Goal: Information Seeking & Learning: Check status

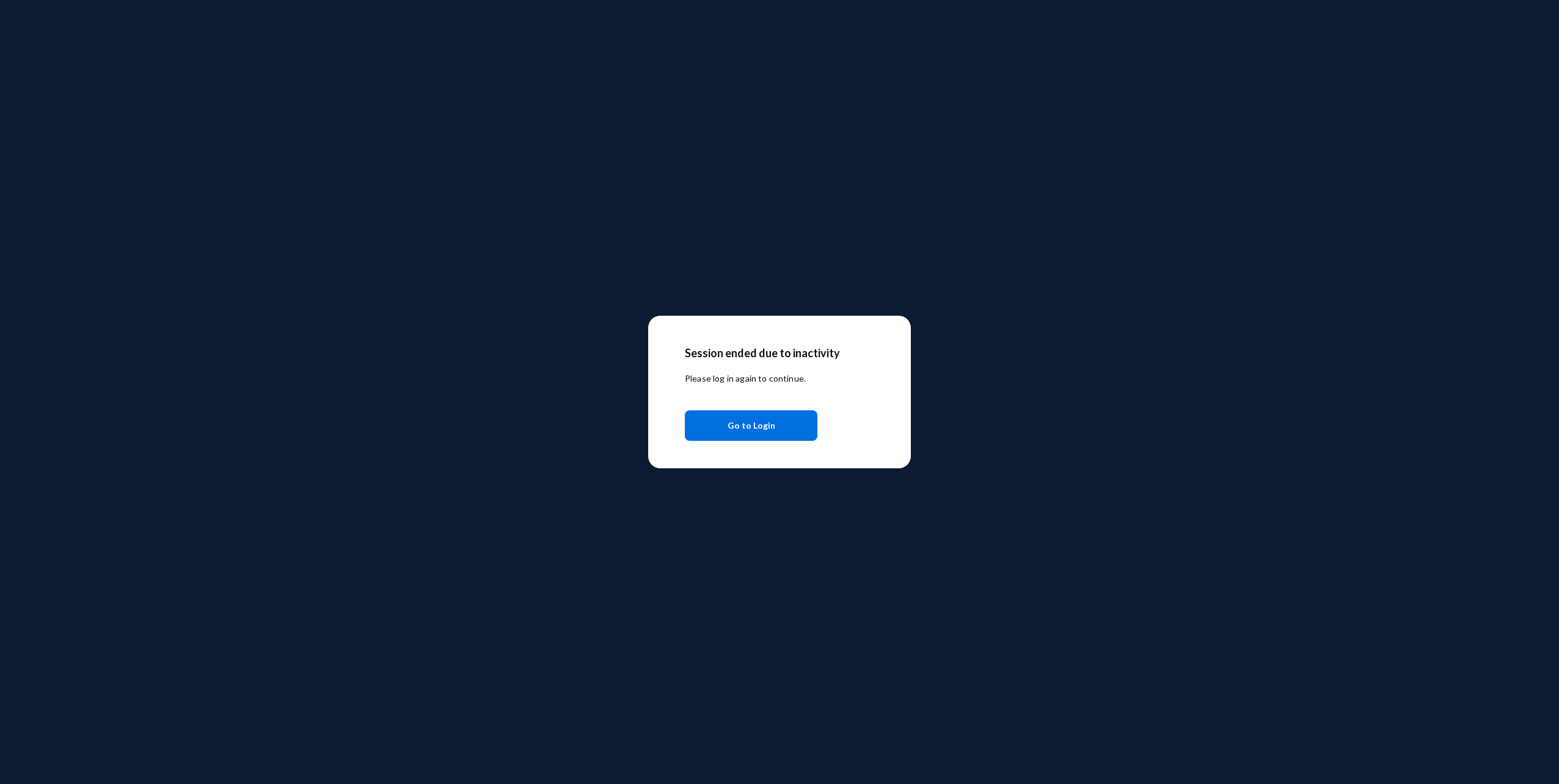
drag, startPoint x: 792, startPoint y: 429, endPoint x: 788, endPoint y: 412, distance: 17.5
click at [790, 427] on button "Go to Login" at bounding box center [751, 425] width 133 height 31
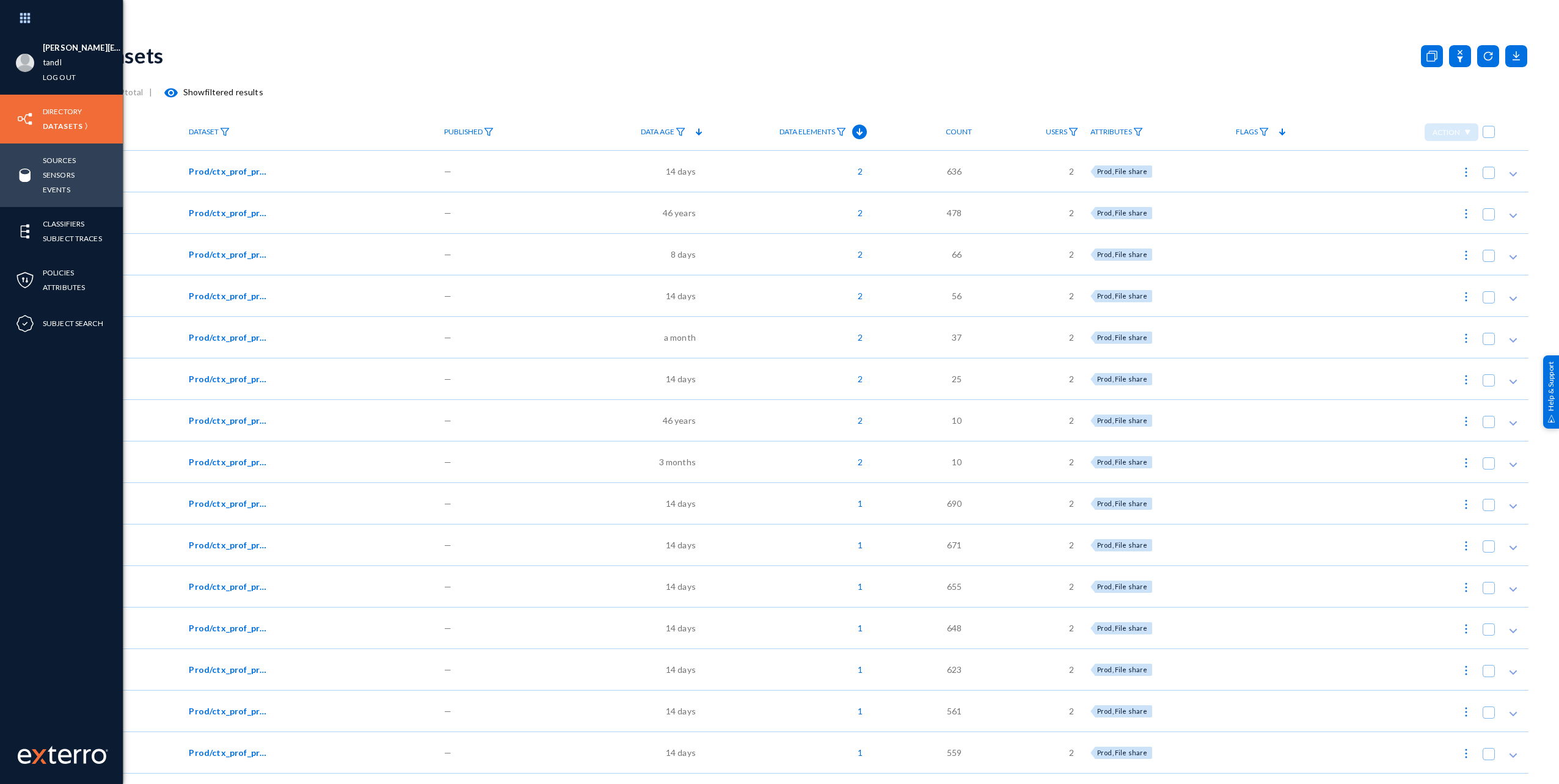
drag, startPoint x: 71, startPoint y: 159, endPoint x: 81, endPoint y: 170, distance: 14.9
click at [71, 159] on link "Sources" at bounding box center [59, 160] width 33 height 14
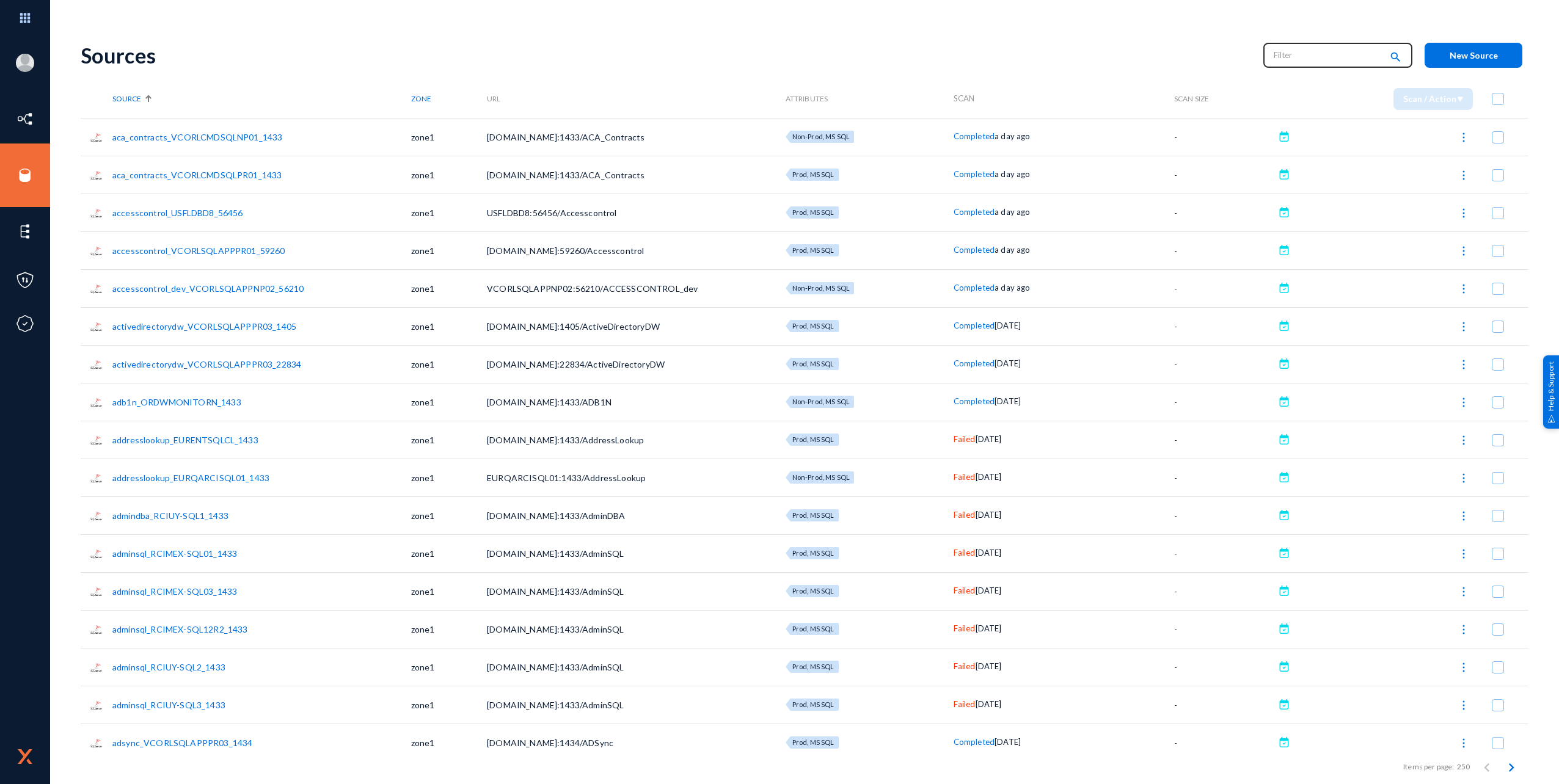
click at [1266, 59] on div "search" at bounding box center [1338, 54] width 149 height 27
type input "Running"
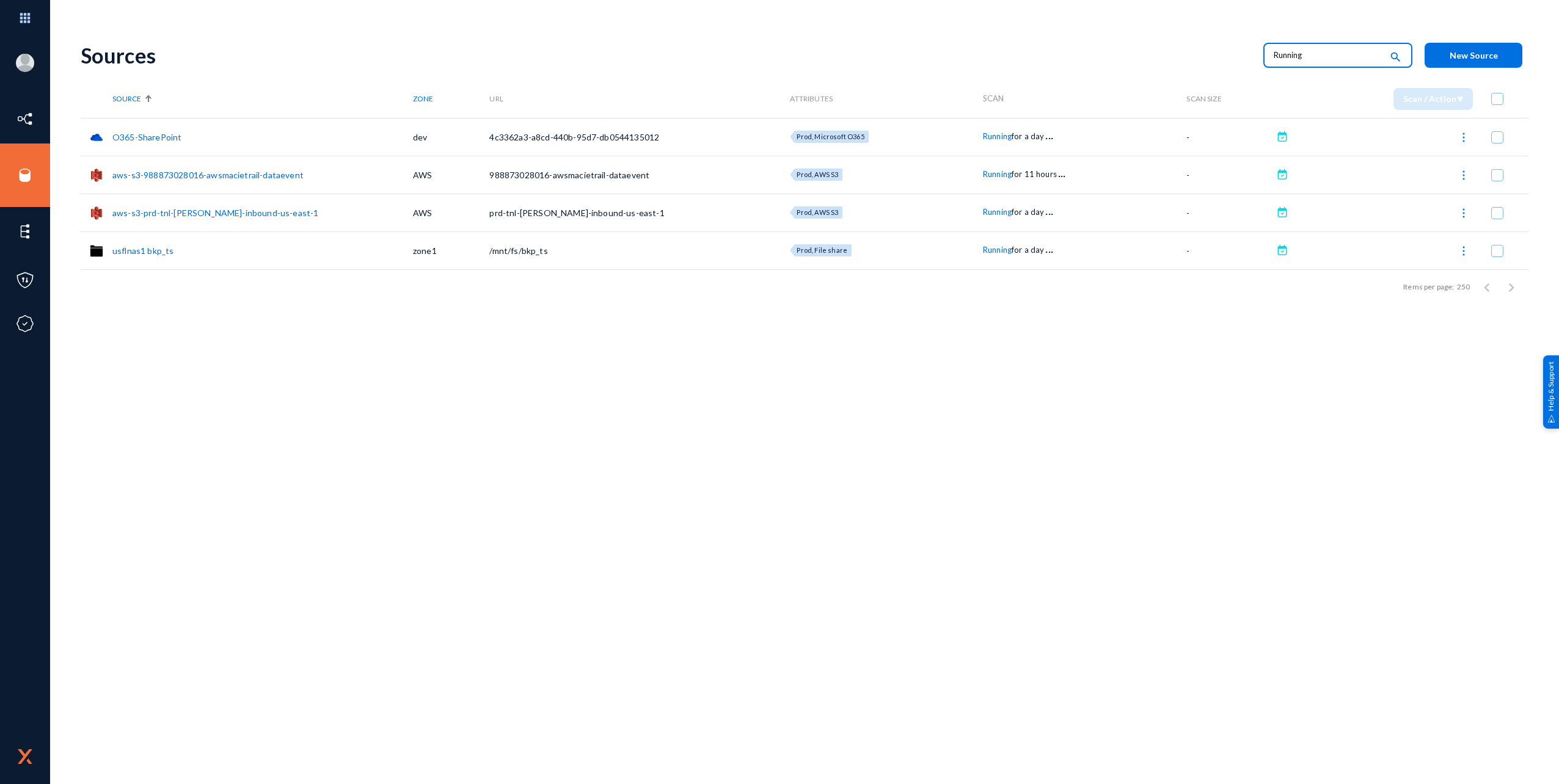
click at [1022, 358] on div "Sources Running search New Source Source Zone URL Attributes Scan Scan Size Sca…" at bounding box center [804, 214] width 1448 height 366
click at [559, 517] on div "Sources Running search New Source Source Zone URL Attributes Scan Scan Size Sca…" at bounding box center [804, 407] width 1448 height 753
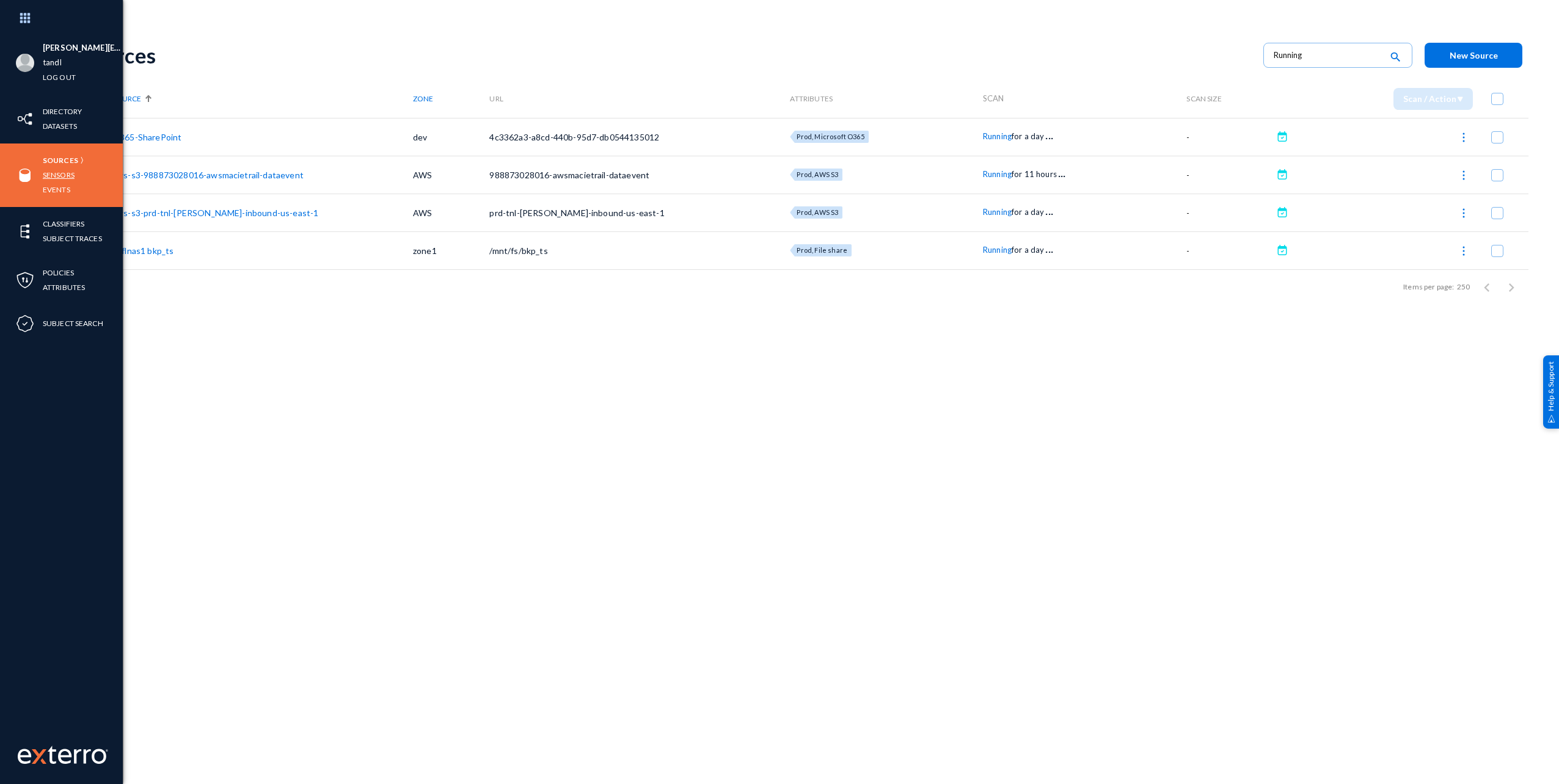
click at [48, 173] on link "Sensors" at bounding box center [59, 175] width 31 height 14
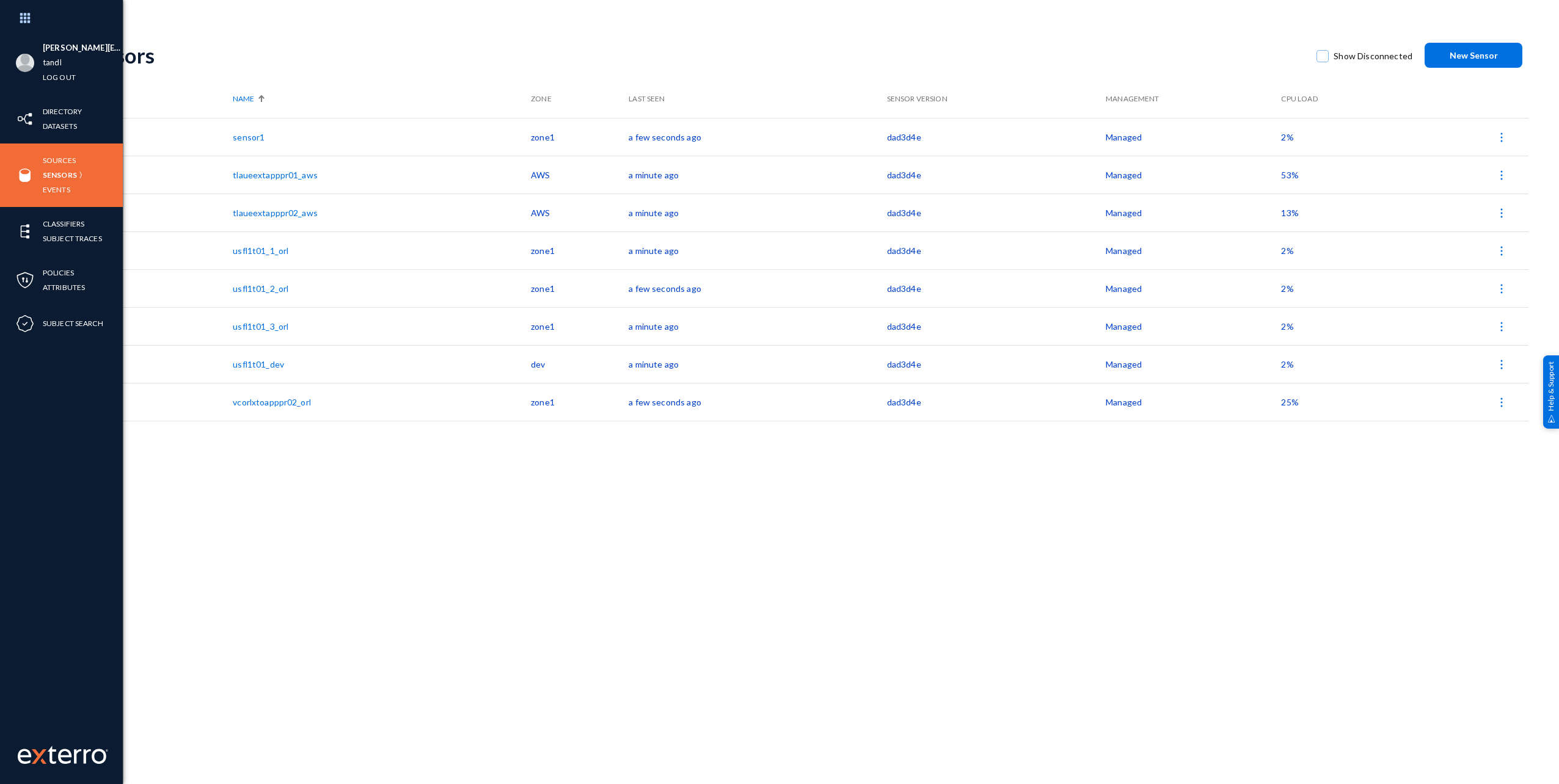
click at [425, 27] on div "[PERSON_NAME][EMAIL_ADDRESS][PERSON_NAME][DOMAIN_NAME] tandl Log out Directory …" at bounding box center [780, 392] width 1559 height 784
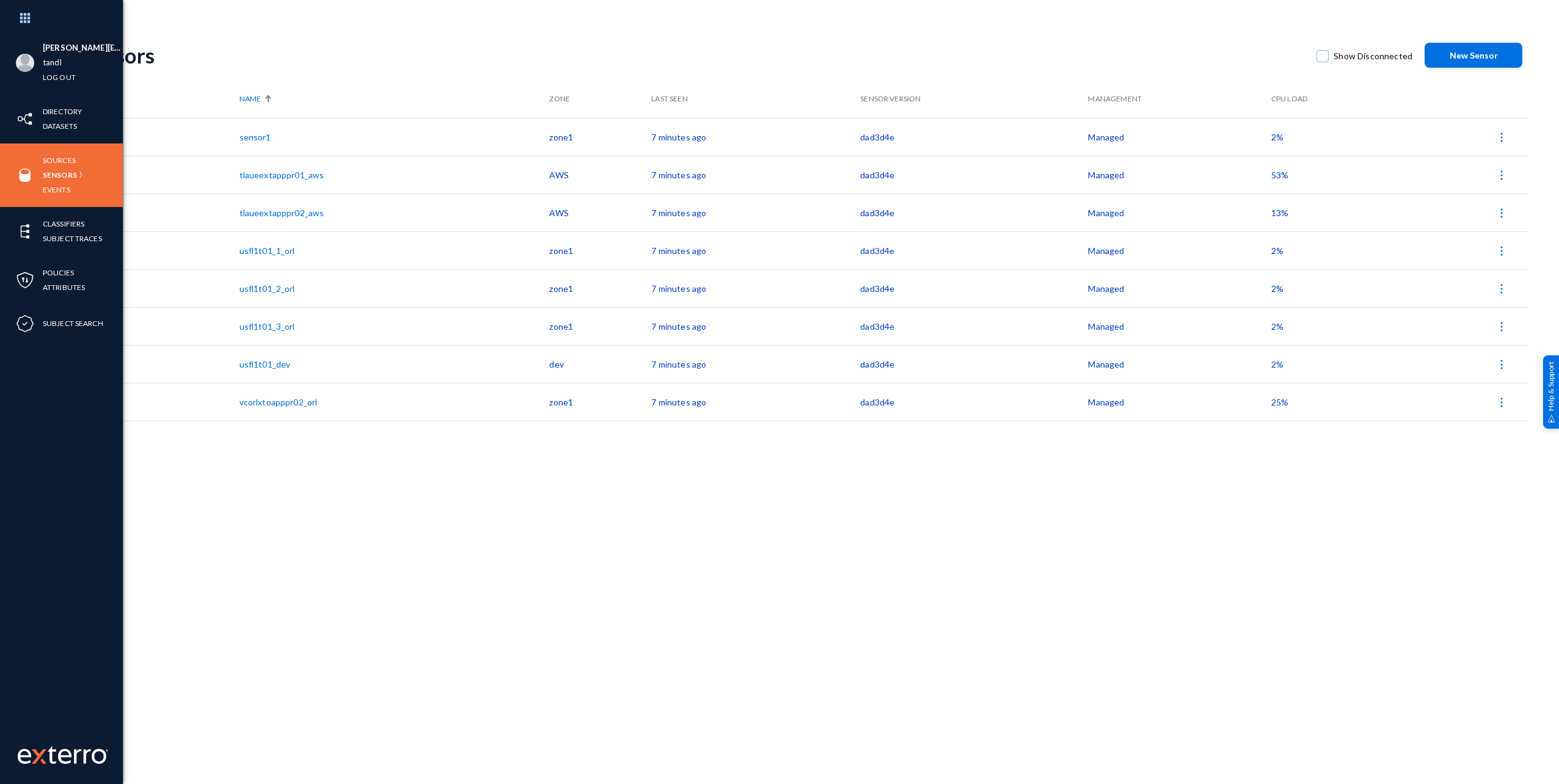
click at [349, 554] on div "Sensors Show Disconnected New Sensor Status Name Zone Last Seen Sensor Version …" at bounding box center [804, 407] width 1448 height 753
click at [50, 155] on link "Sources" at bounding box center [59, 160] width 33 height 14
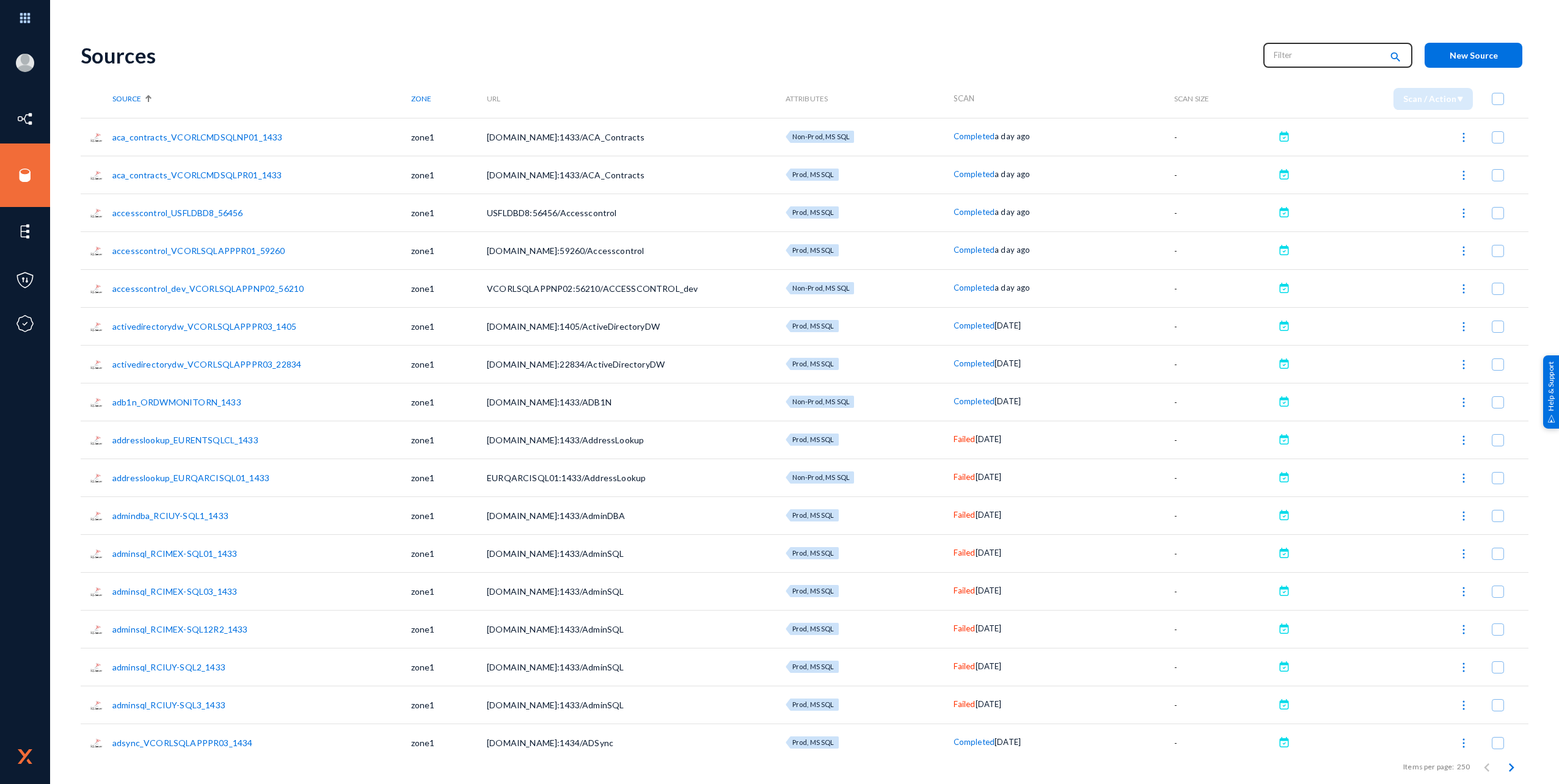
click at [1298, 46] on input "text" at bounding box center [1327, 55] width 107 height 18
type input "Failed"
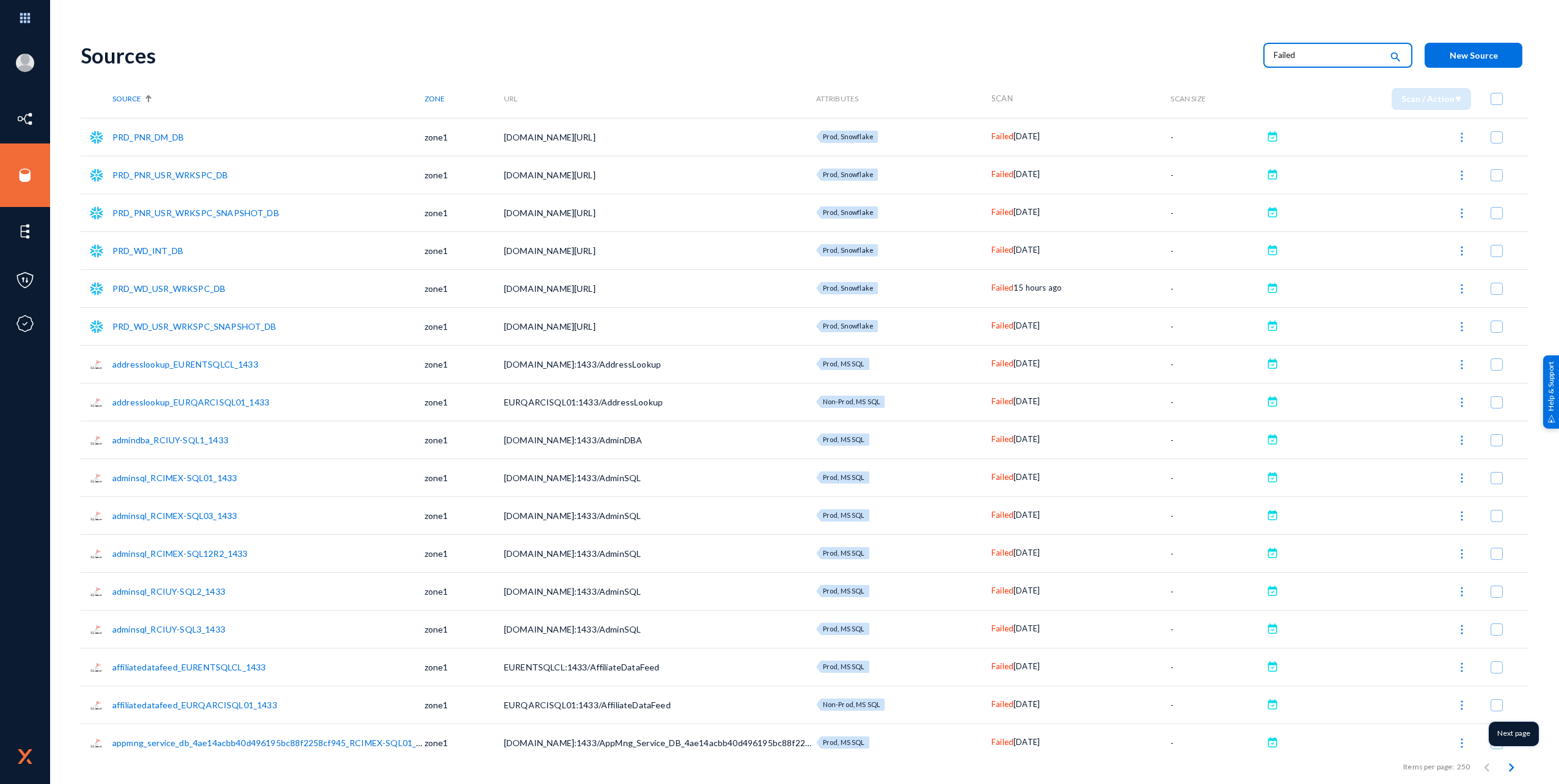
click at [1510, 767] on icon "Next page" at bounding box center [1511, 768] width 17 height 17
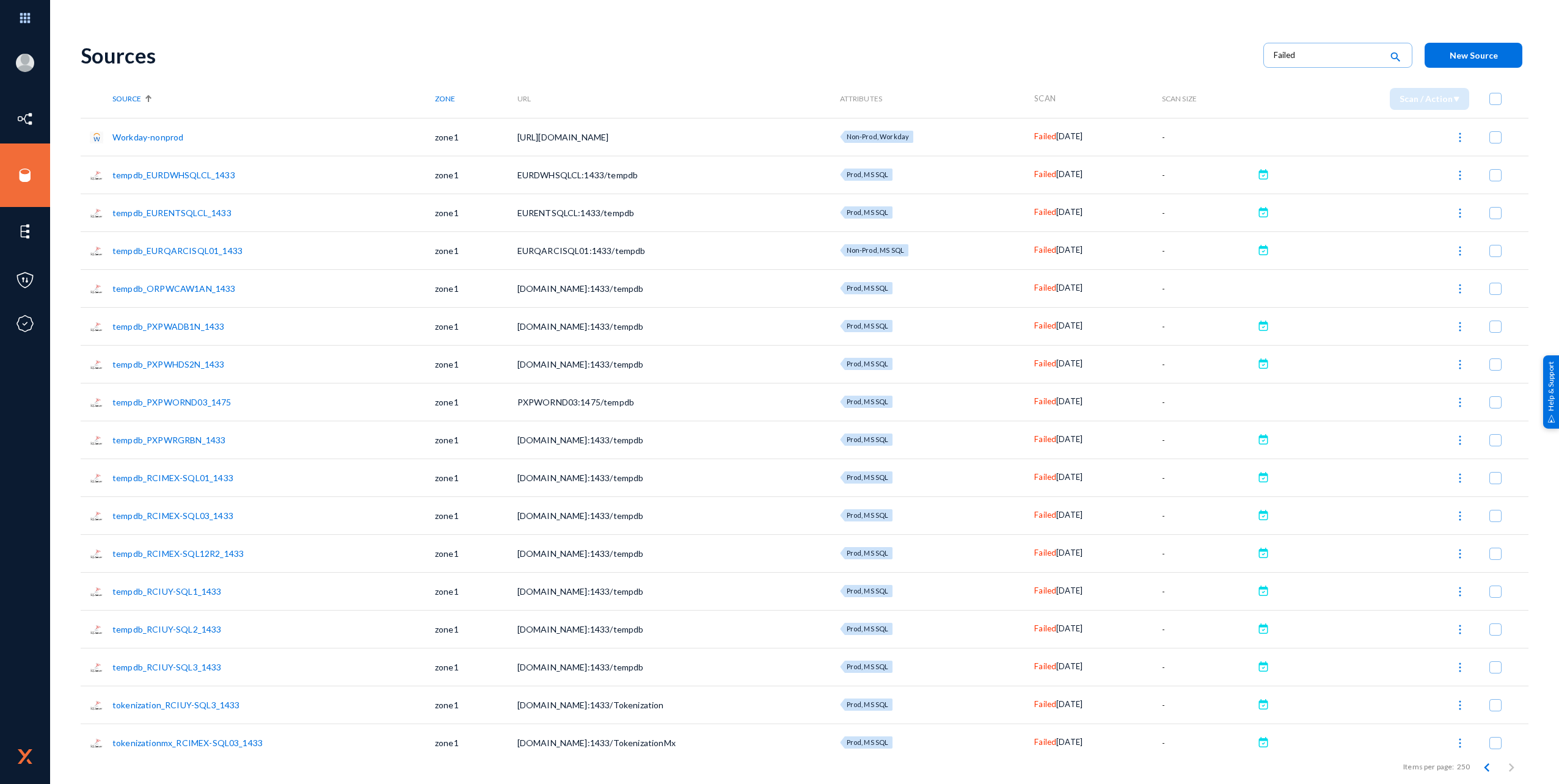
click at [1491, 96] on span at bounding box center [1495, 99] width 12 height 12
click at [1495, 105] on input "checkbox" at bounding box center [1495, 105] width 1 height 1
checkbox input "true"
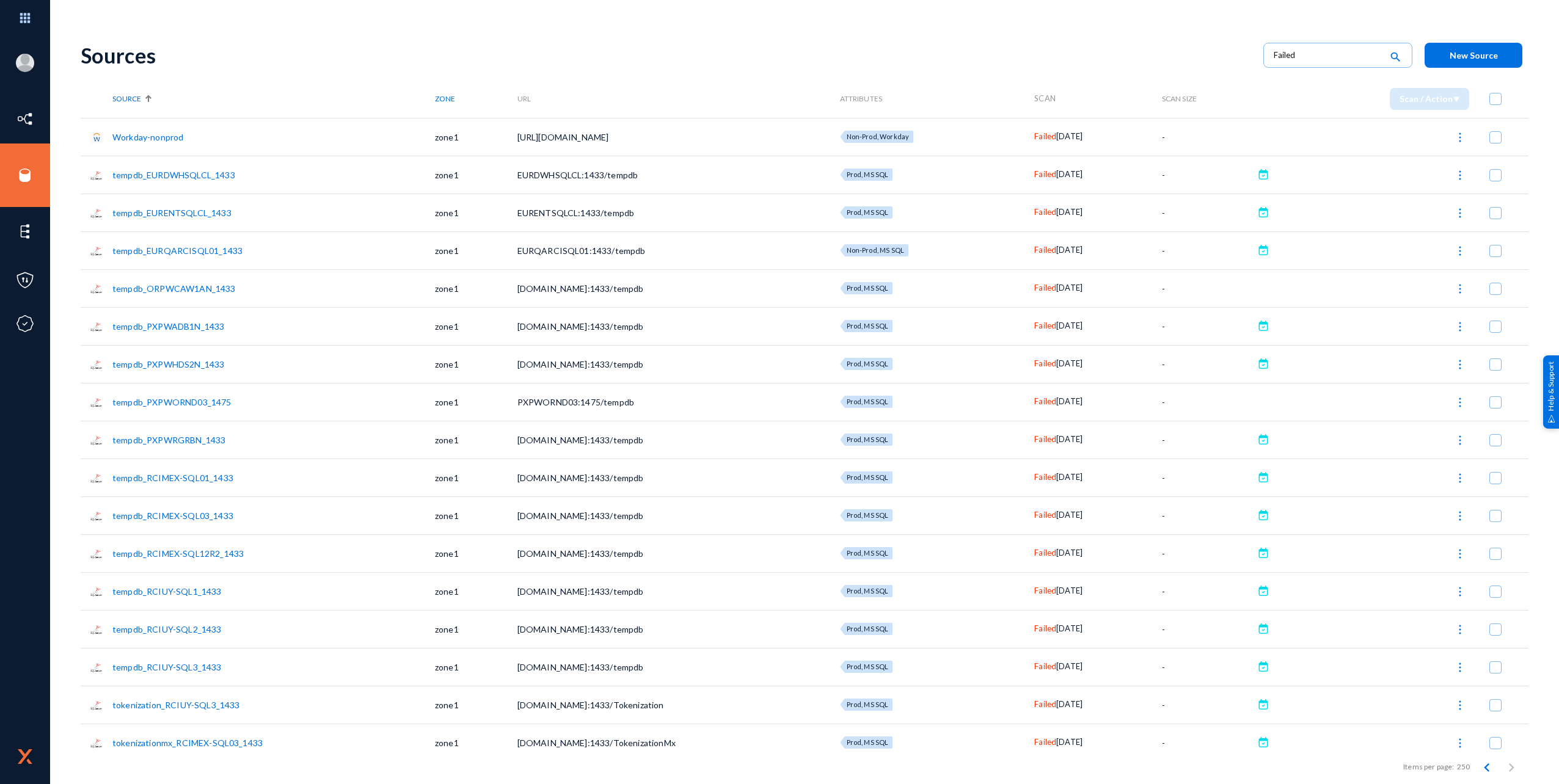
checkbox input "true"
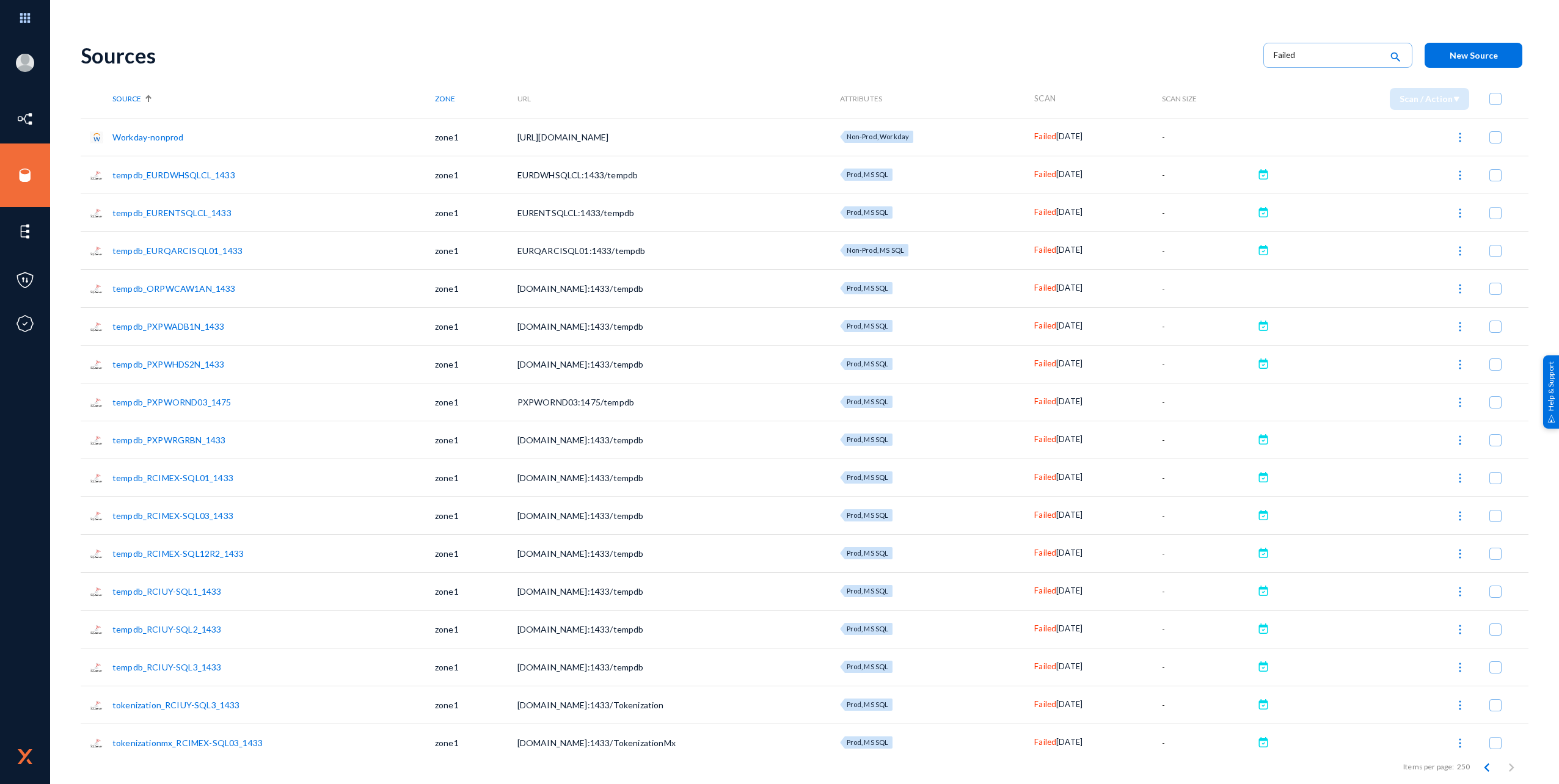
checkbox input "true"
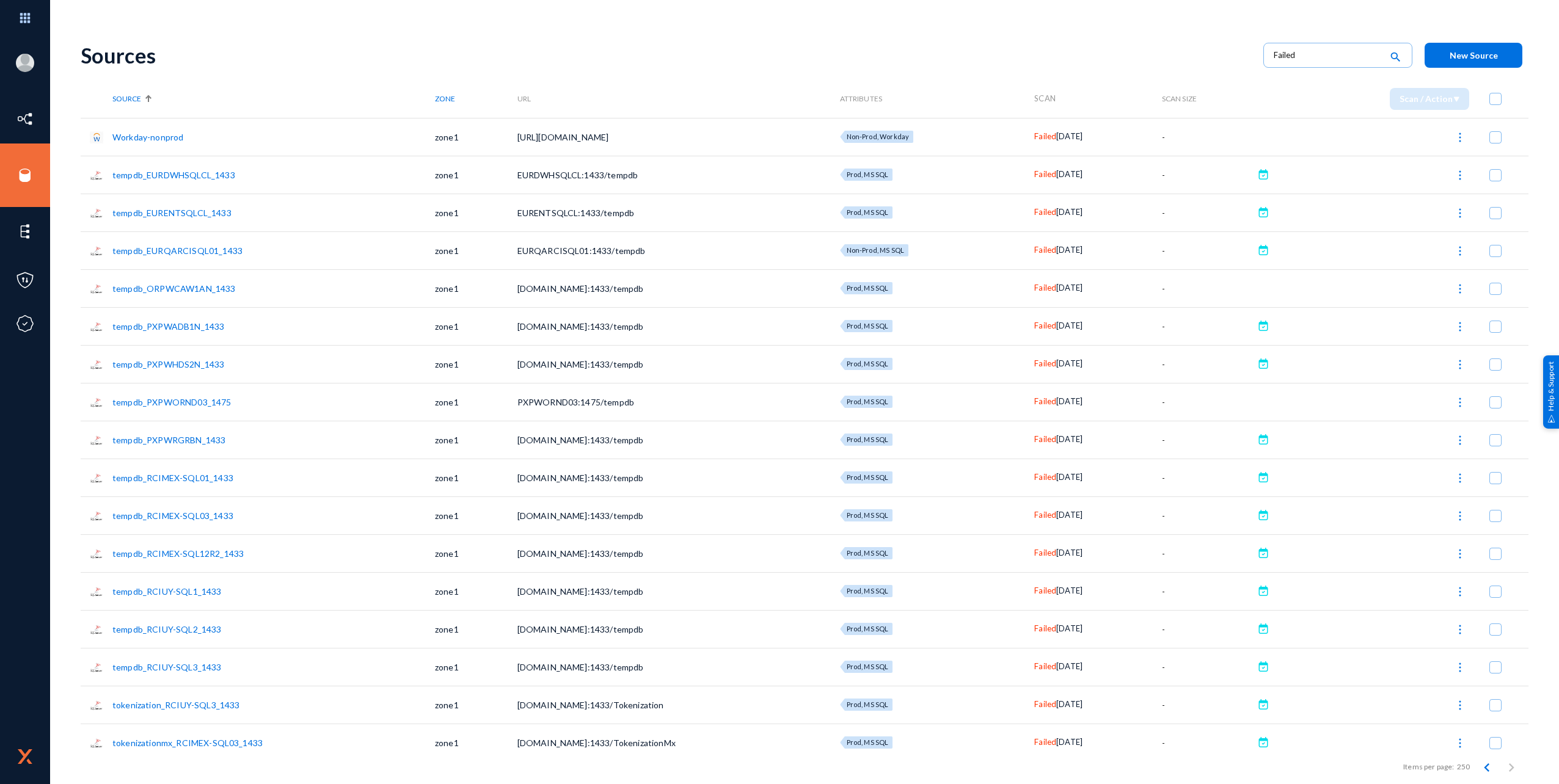
checkbox input "true"
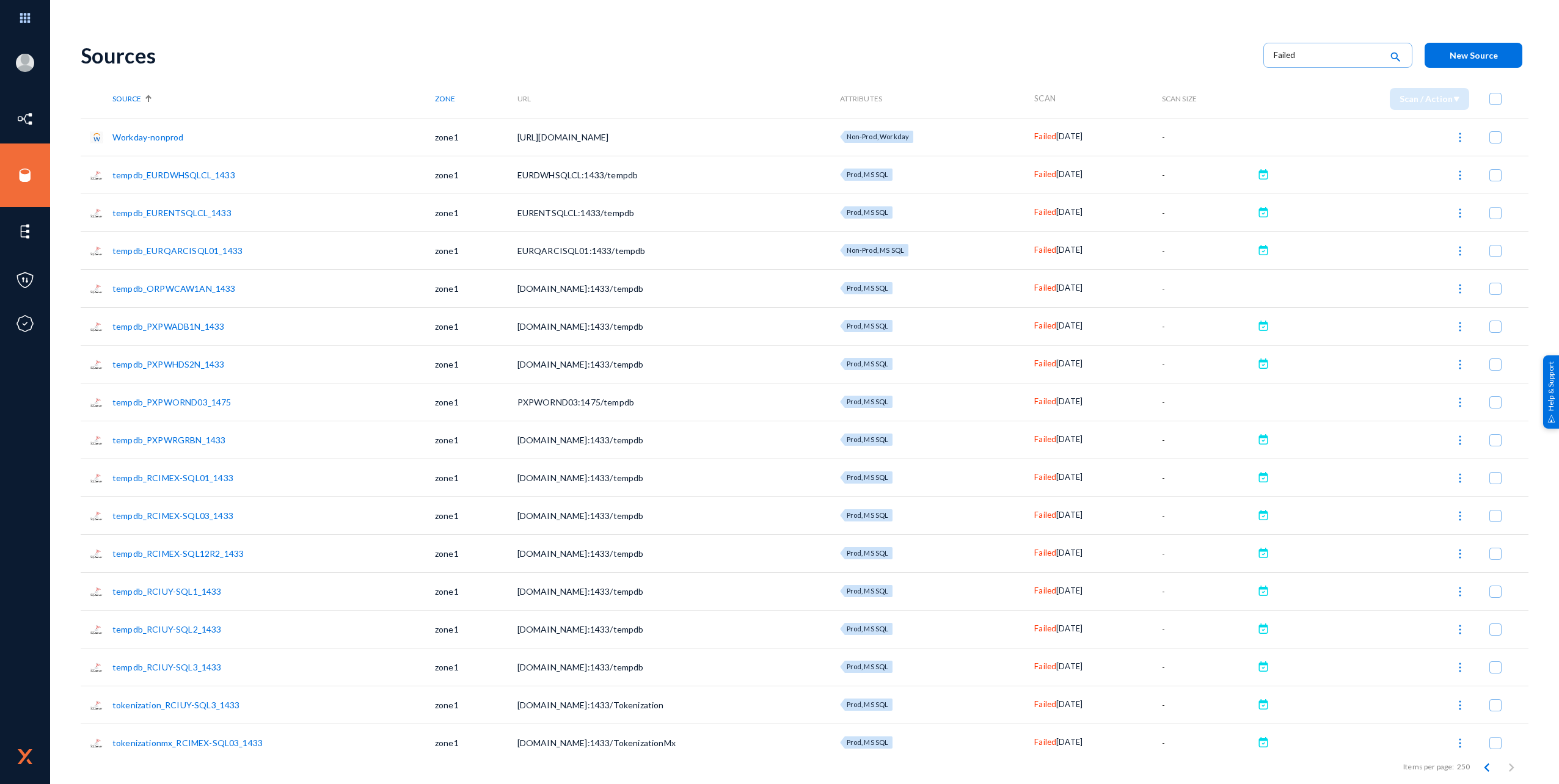
checkbox input "true"
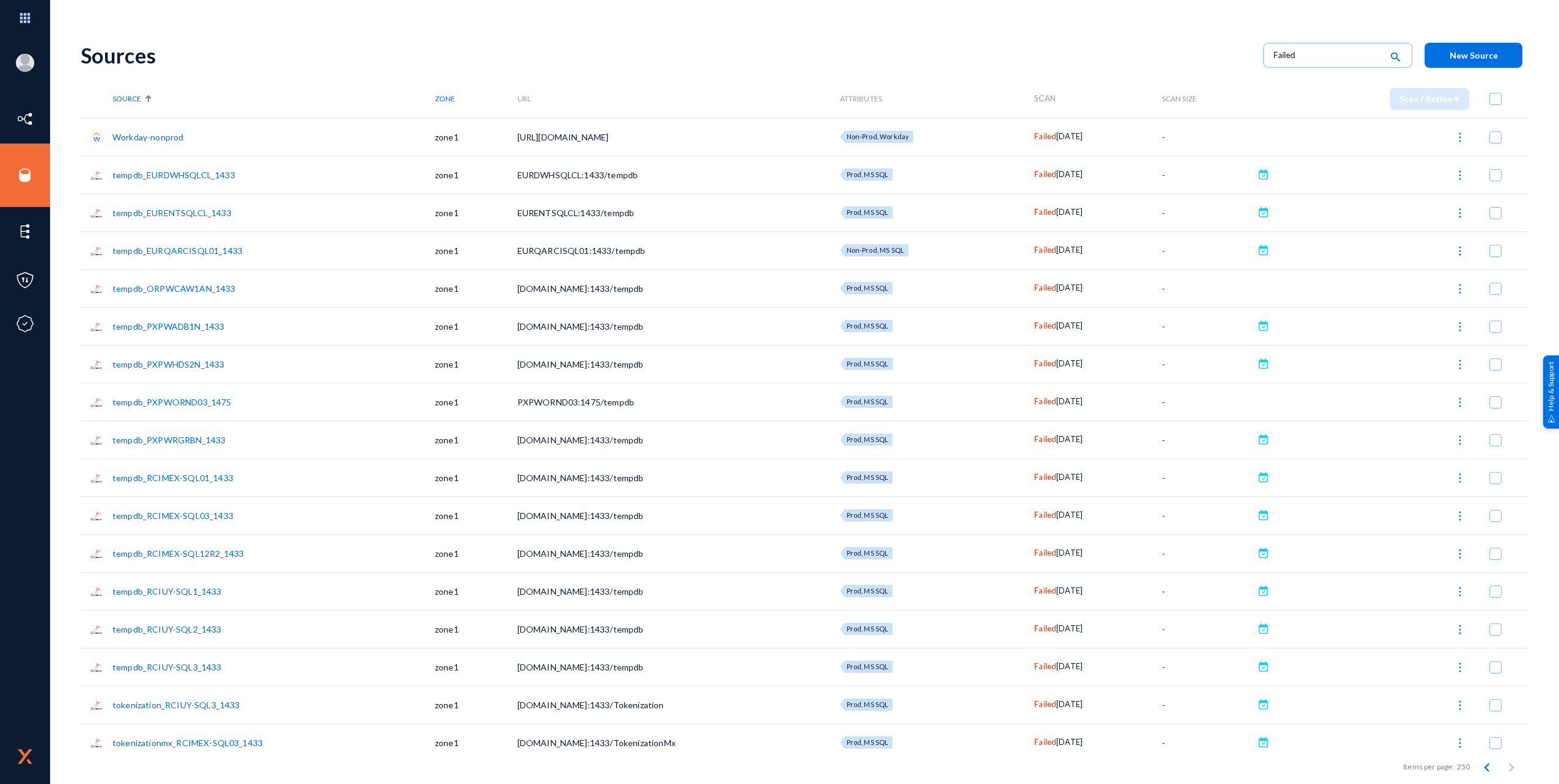
checkbox input "true"
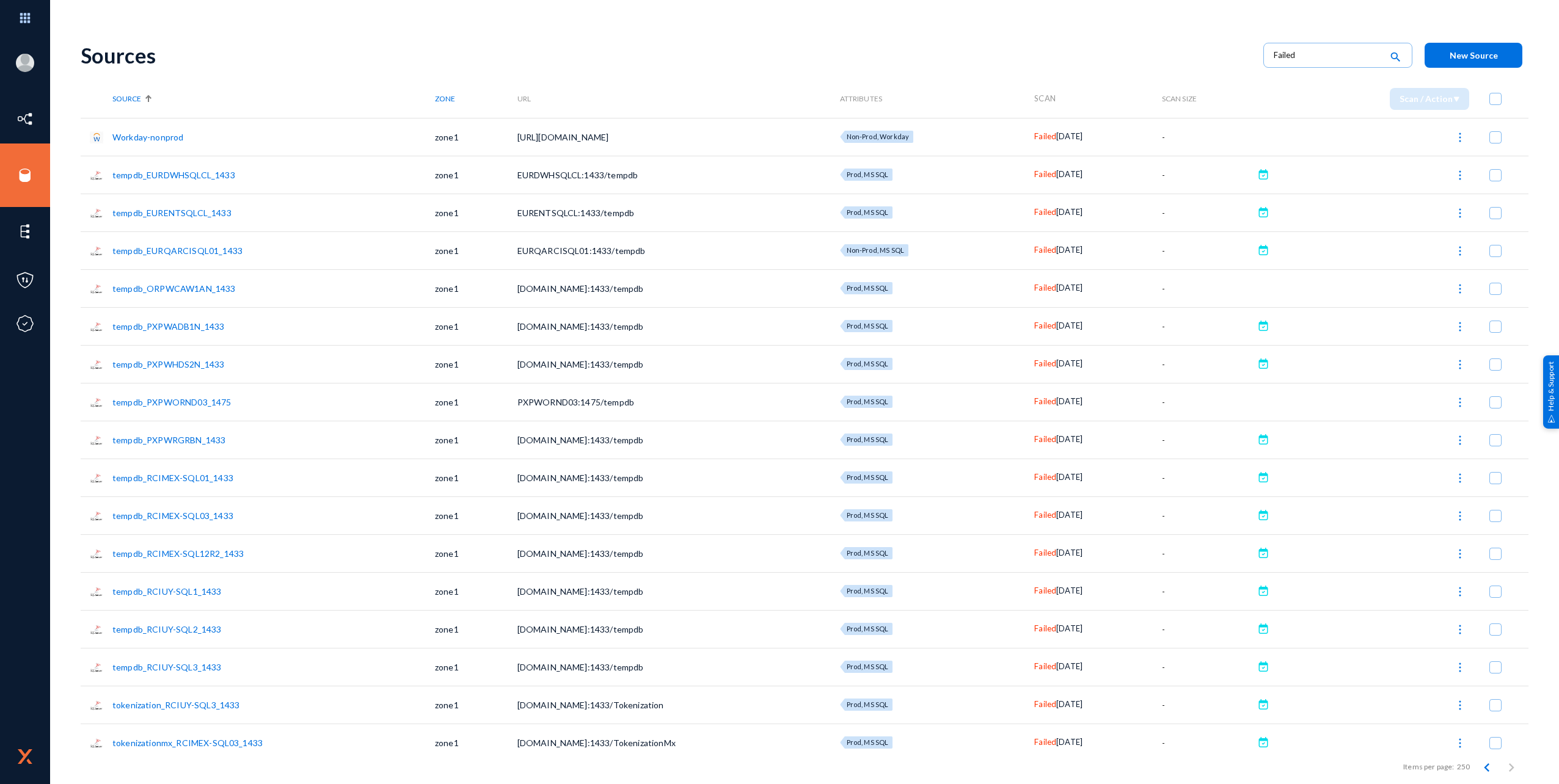
checkbox input "true"
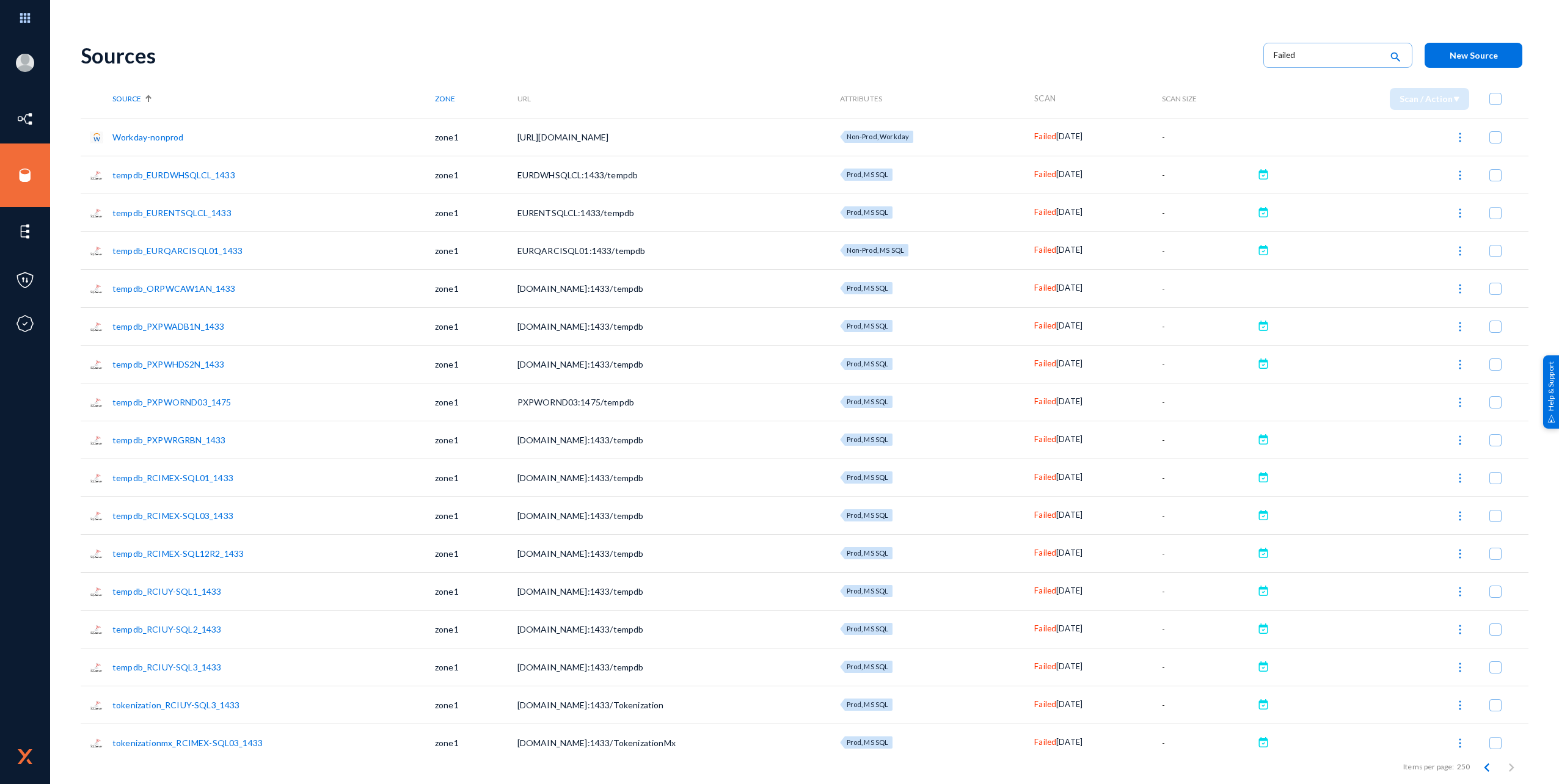
checkbox input "true"
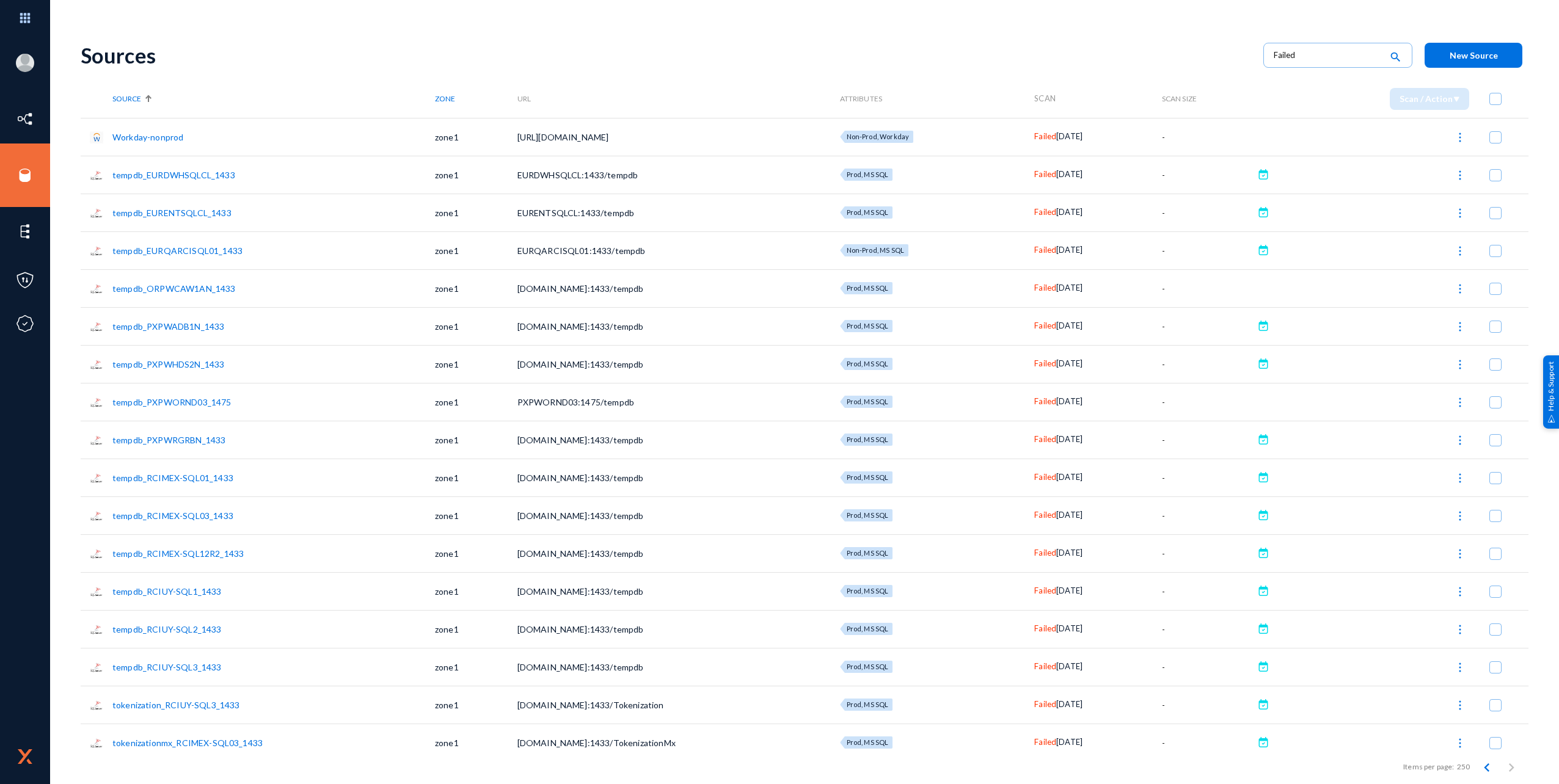
checkbox input "true"
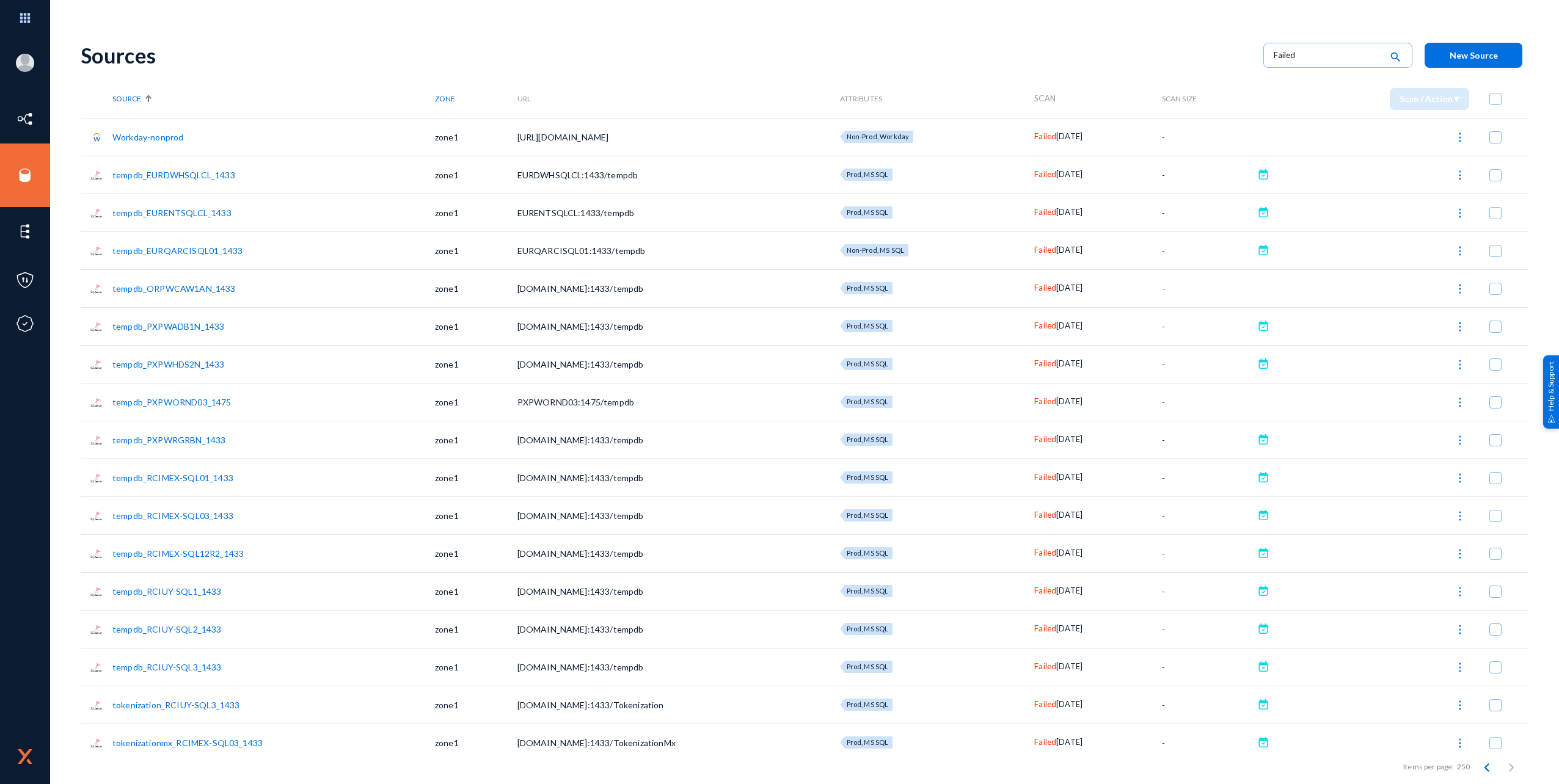
checkbox input "true"
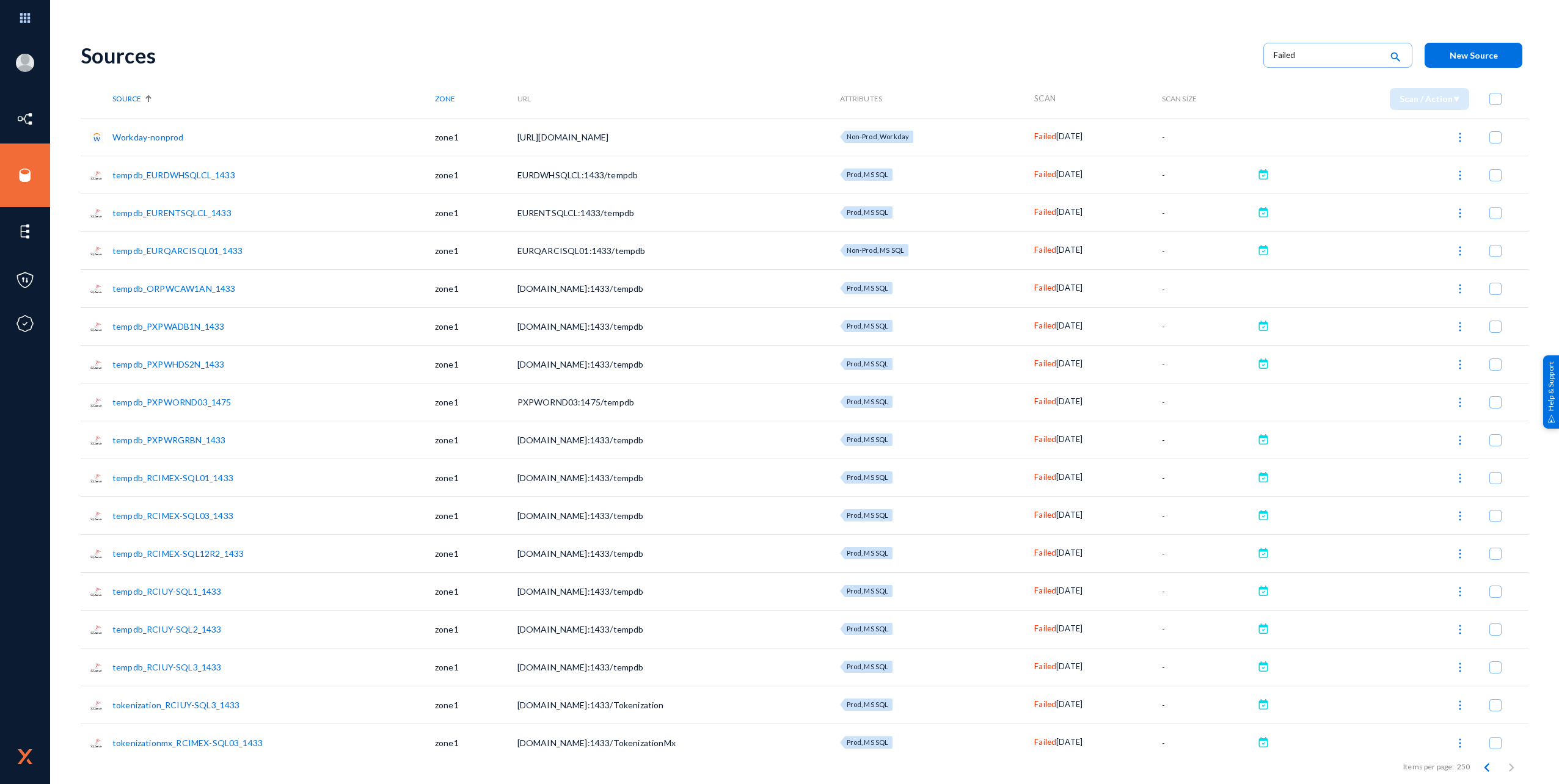
checkbox input "true"
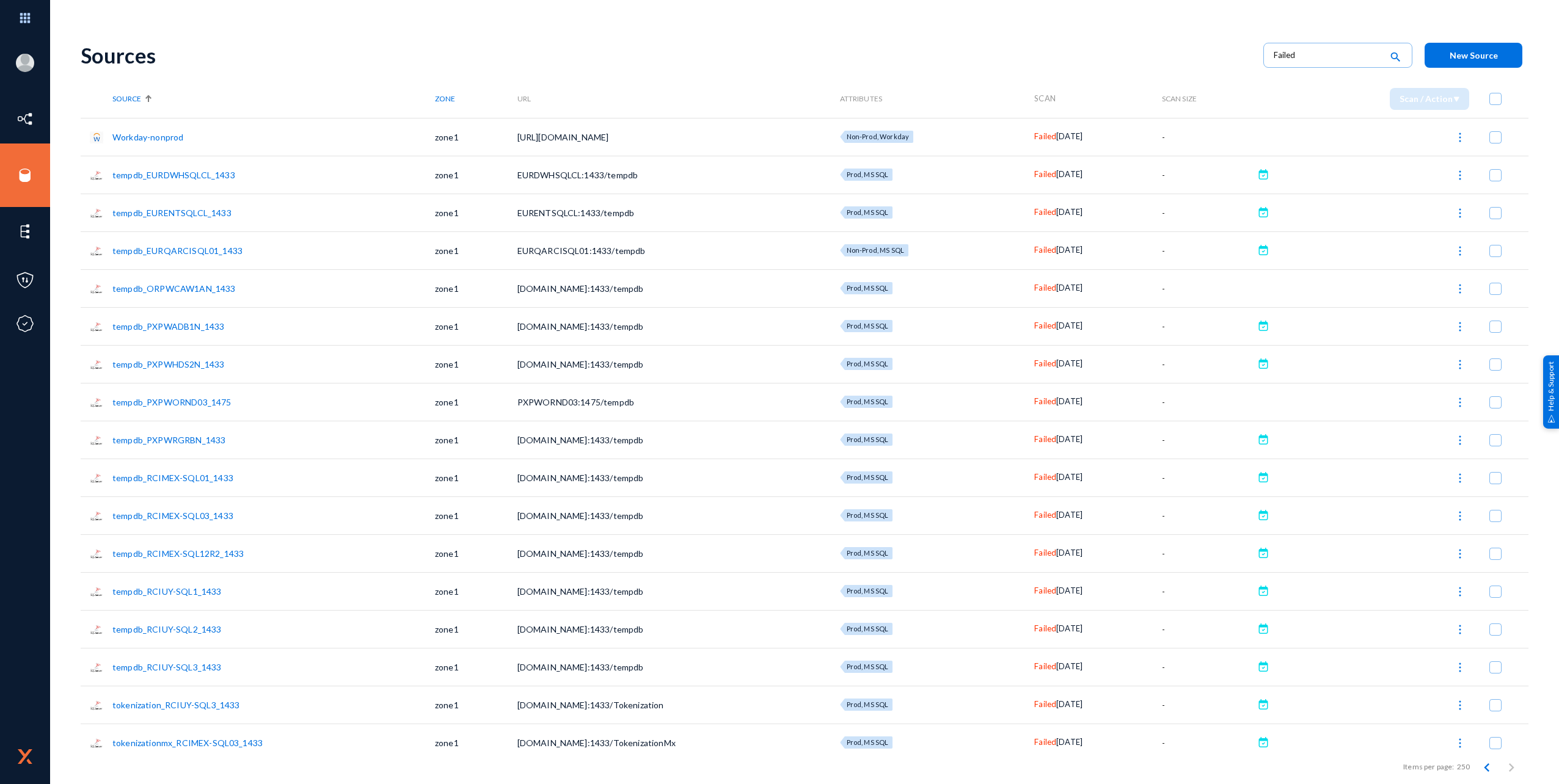
checkbox input "true"
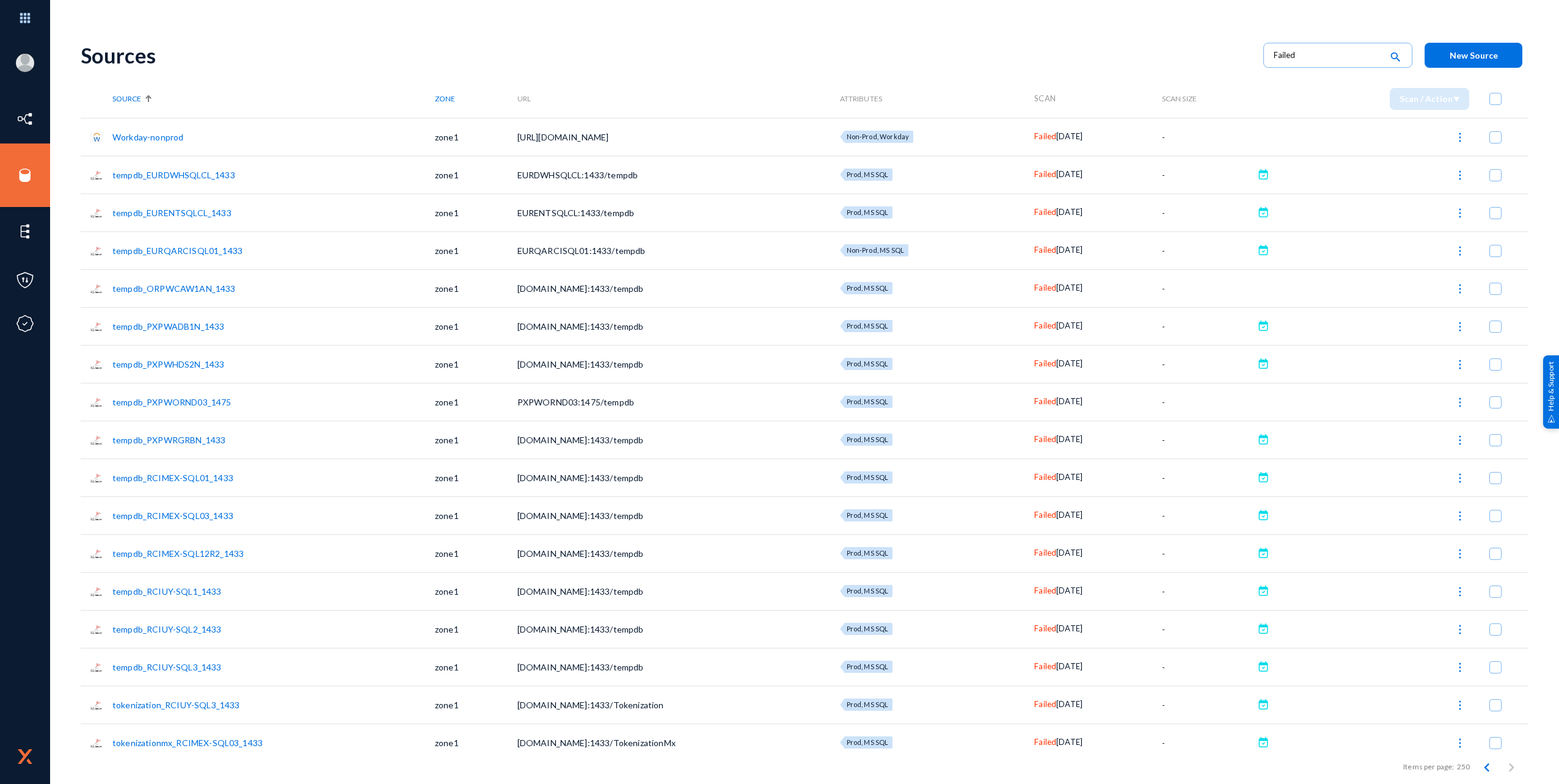
checkbox input "true"
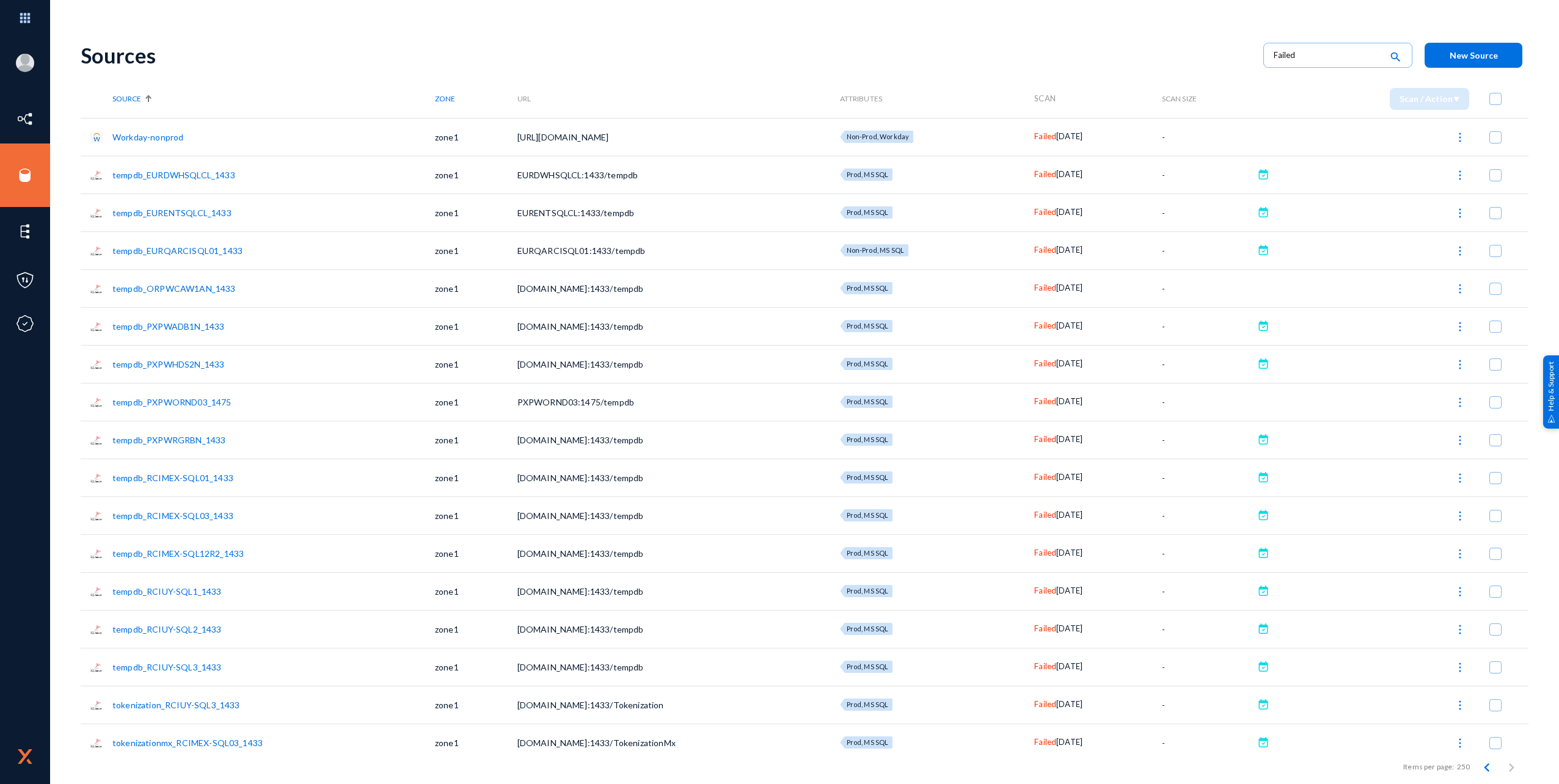
checkbox input "true"
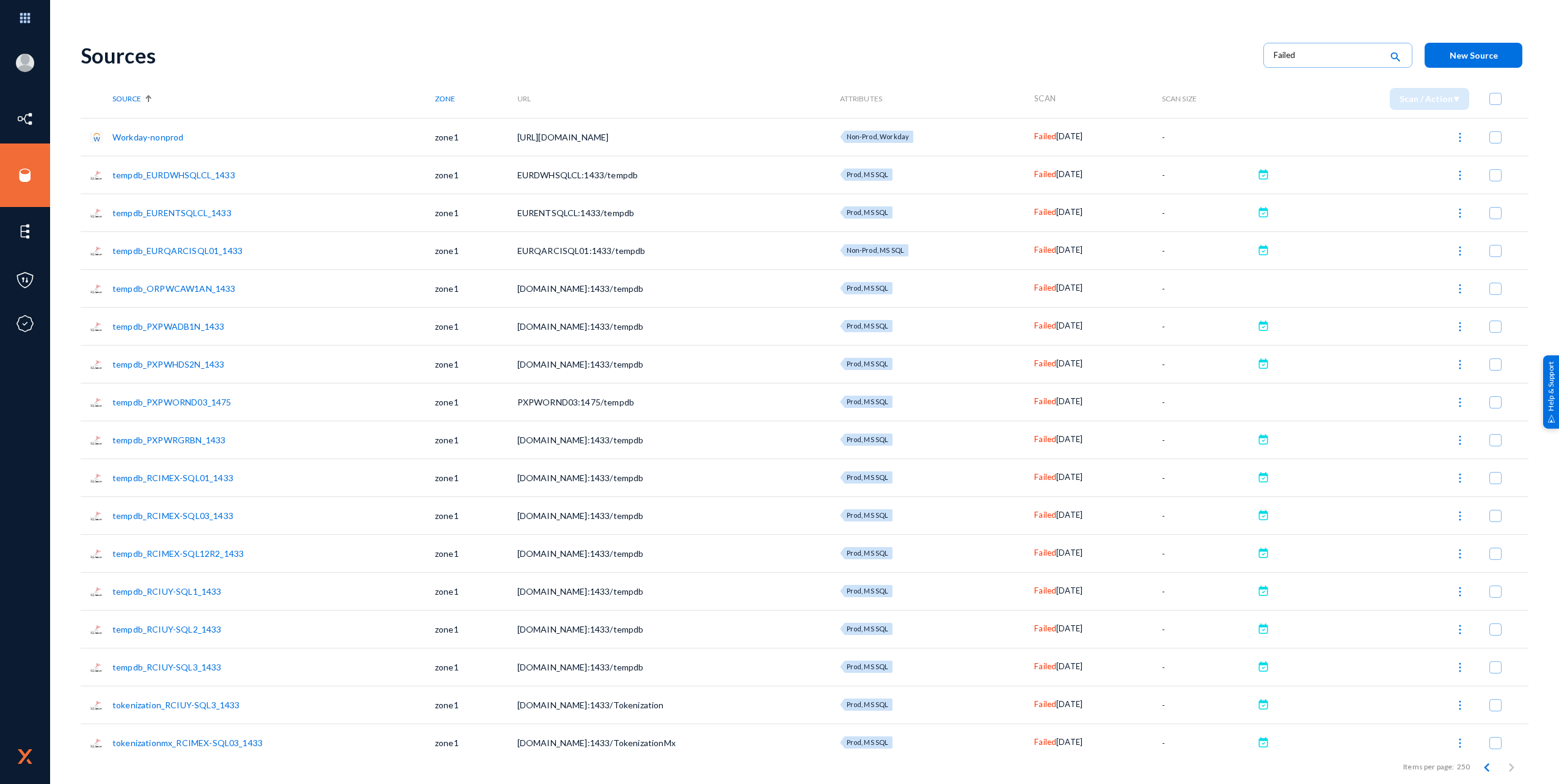
checkbox input "true"
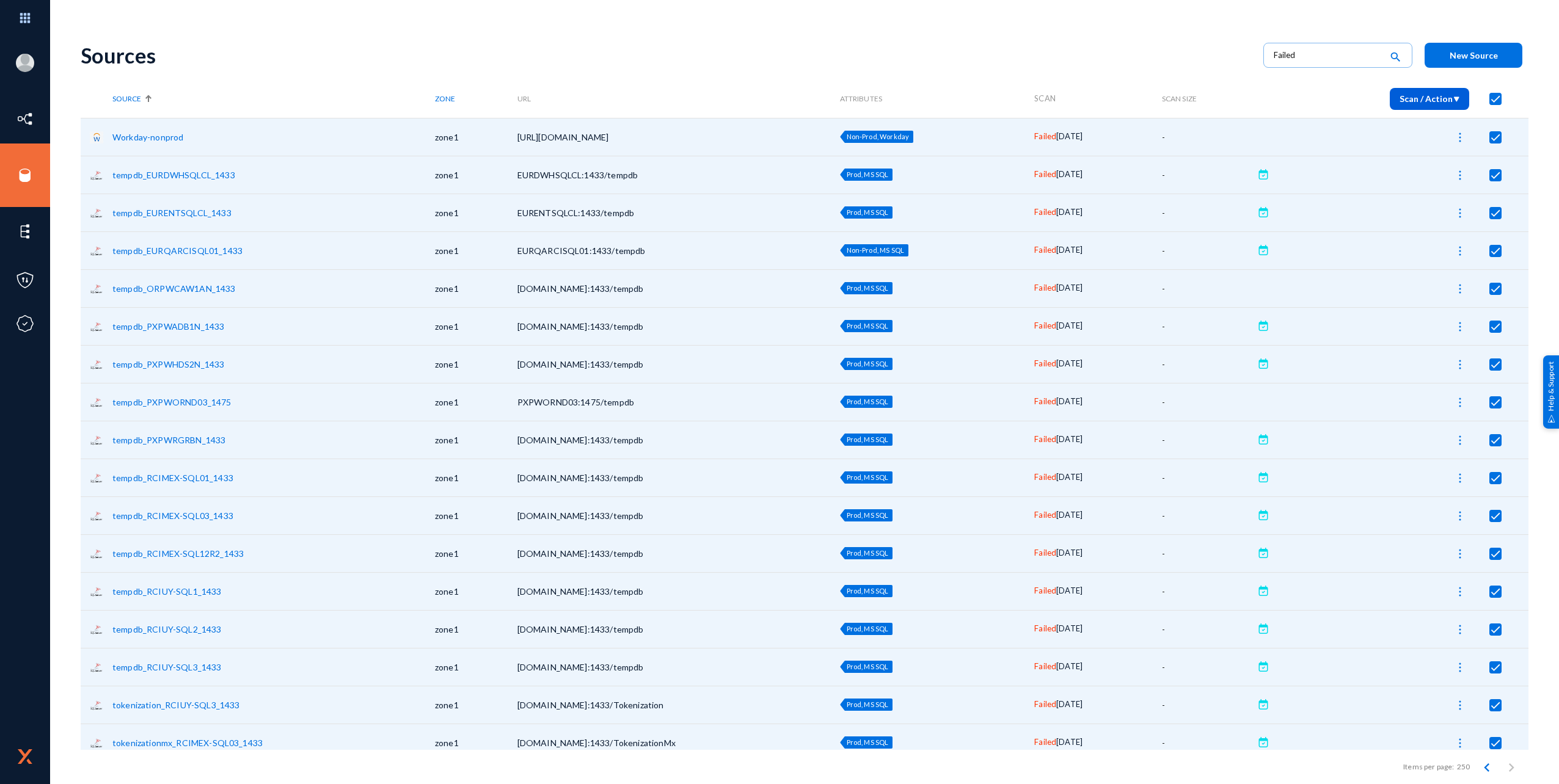
click at [1446, 98] on span "Scan / Action" at bounding box center [1430, 98] width 60 height 10
click at [1494, 101] on div at bounding box center [780, 392] width 1559 height 784
click at [1494, 101] on span at bounding box center [1495, 99] width 12 height 12
click at [1495, 105] on input "checkbox" at bounding box center [1495, 105] width 1 height 1
checkbox input "false"
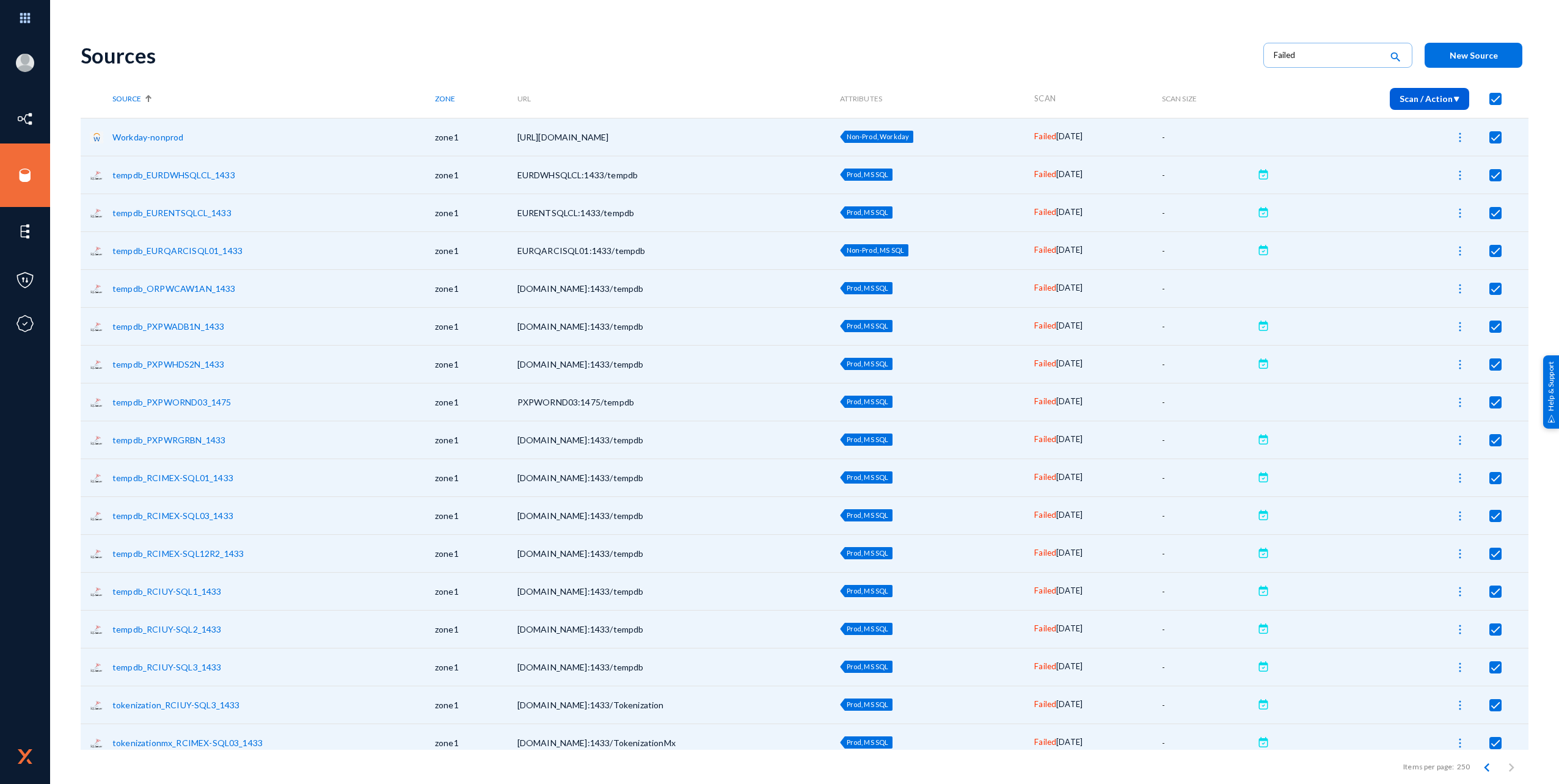
checkbox input "false"
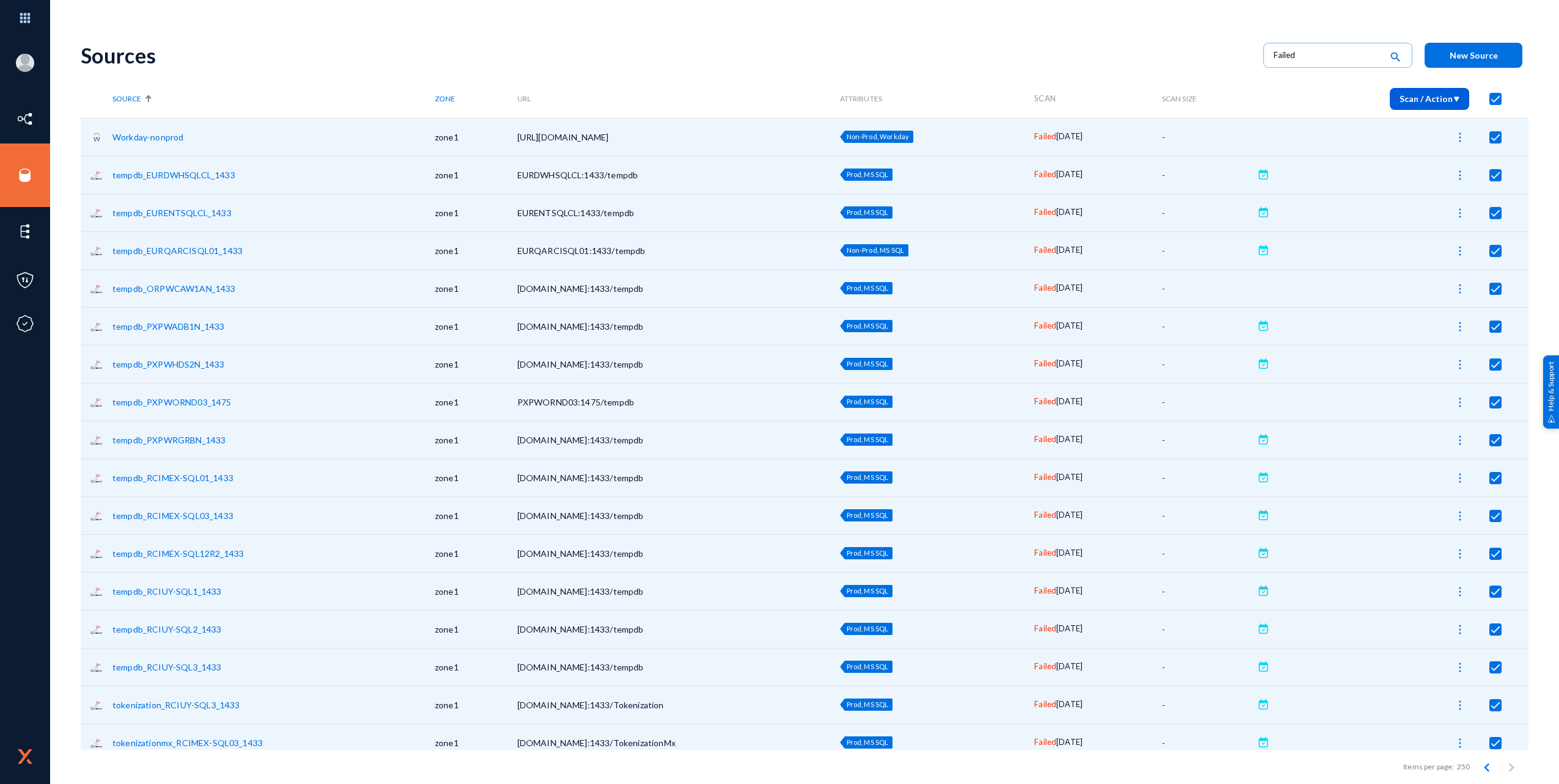
checkbox input "false"
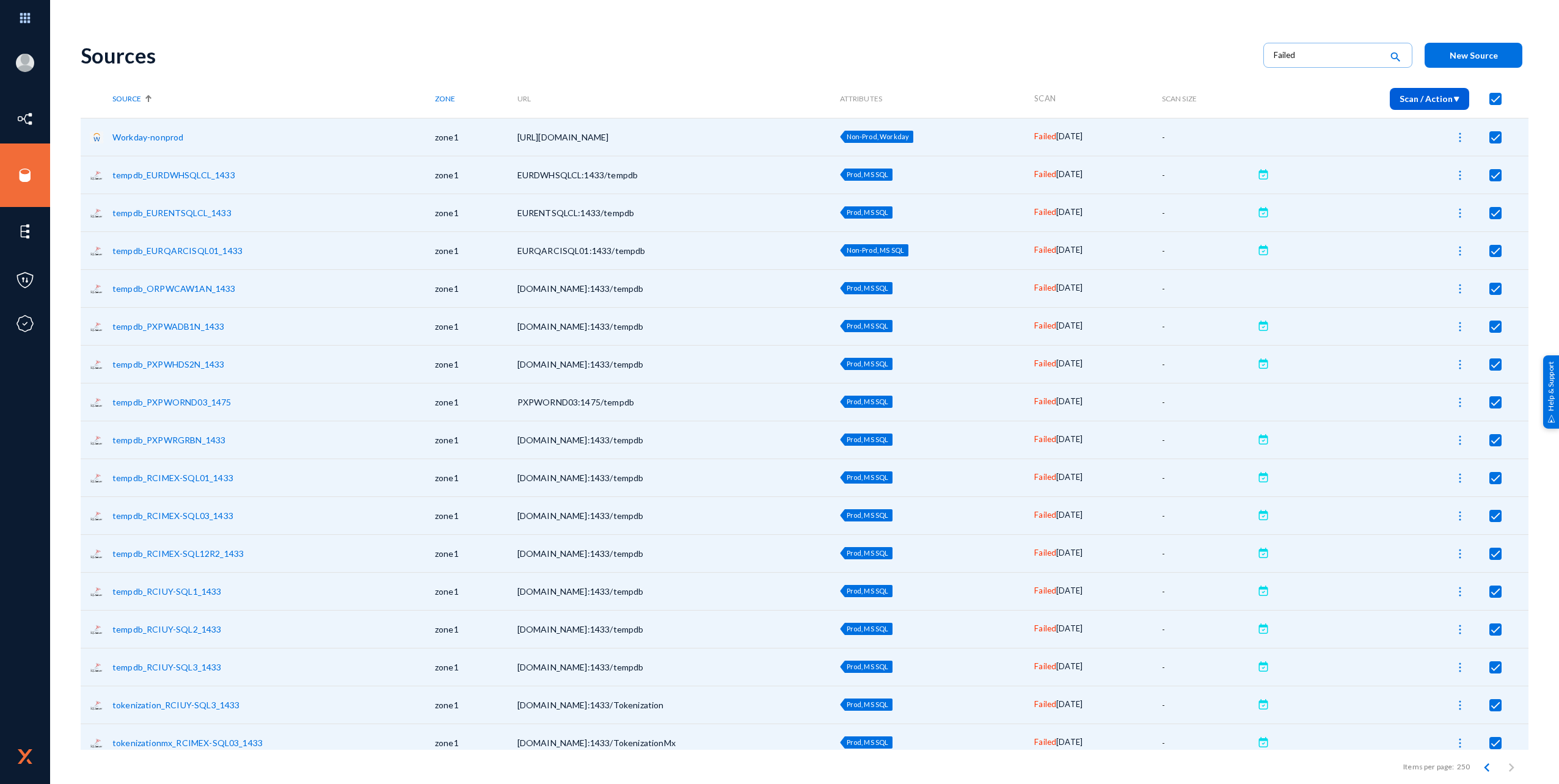
checkbox input "false"
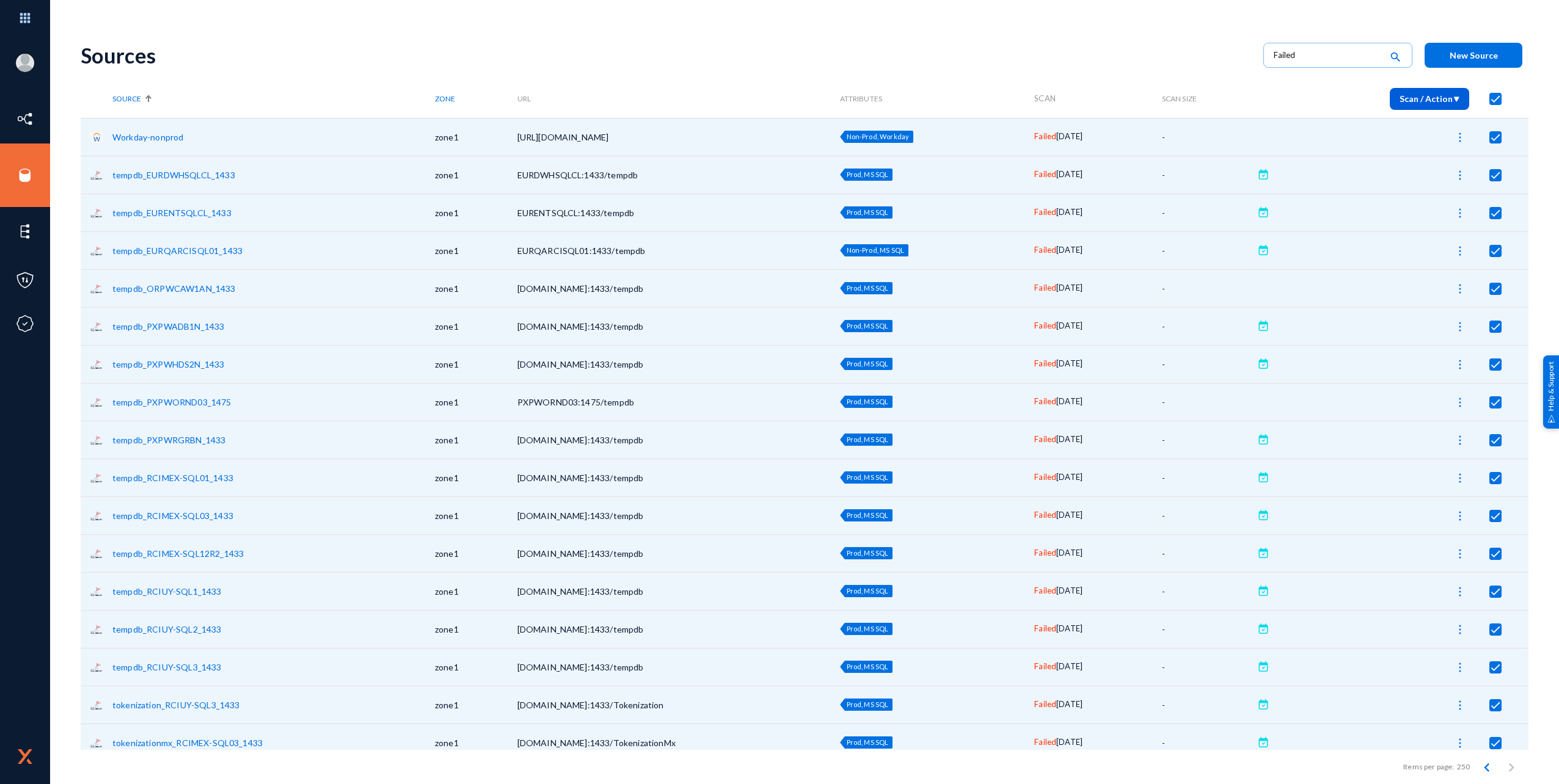
checkbox input "false"
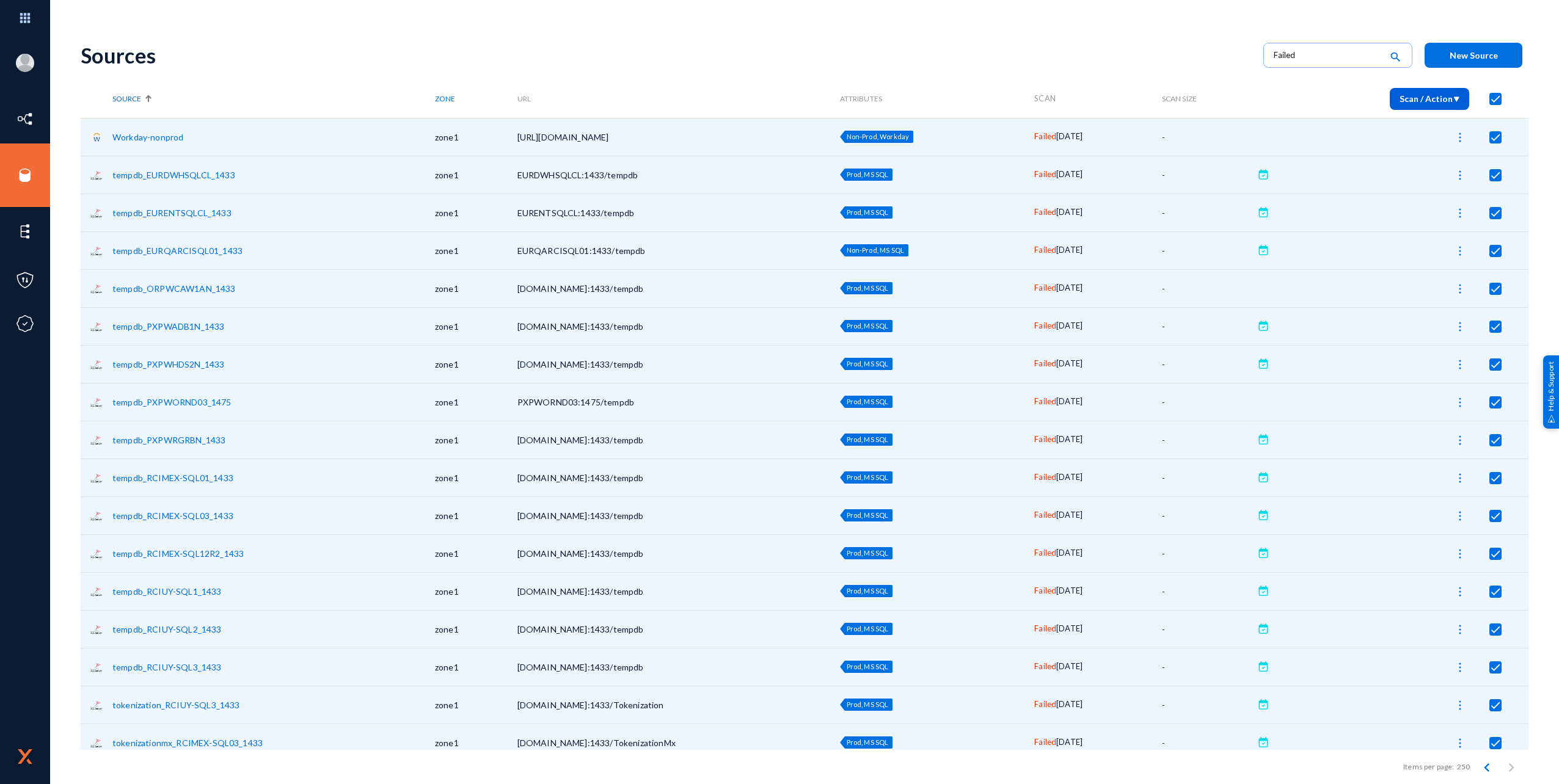
checkbox input "false"
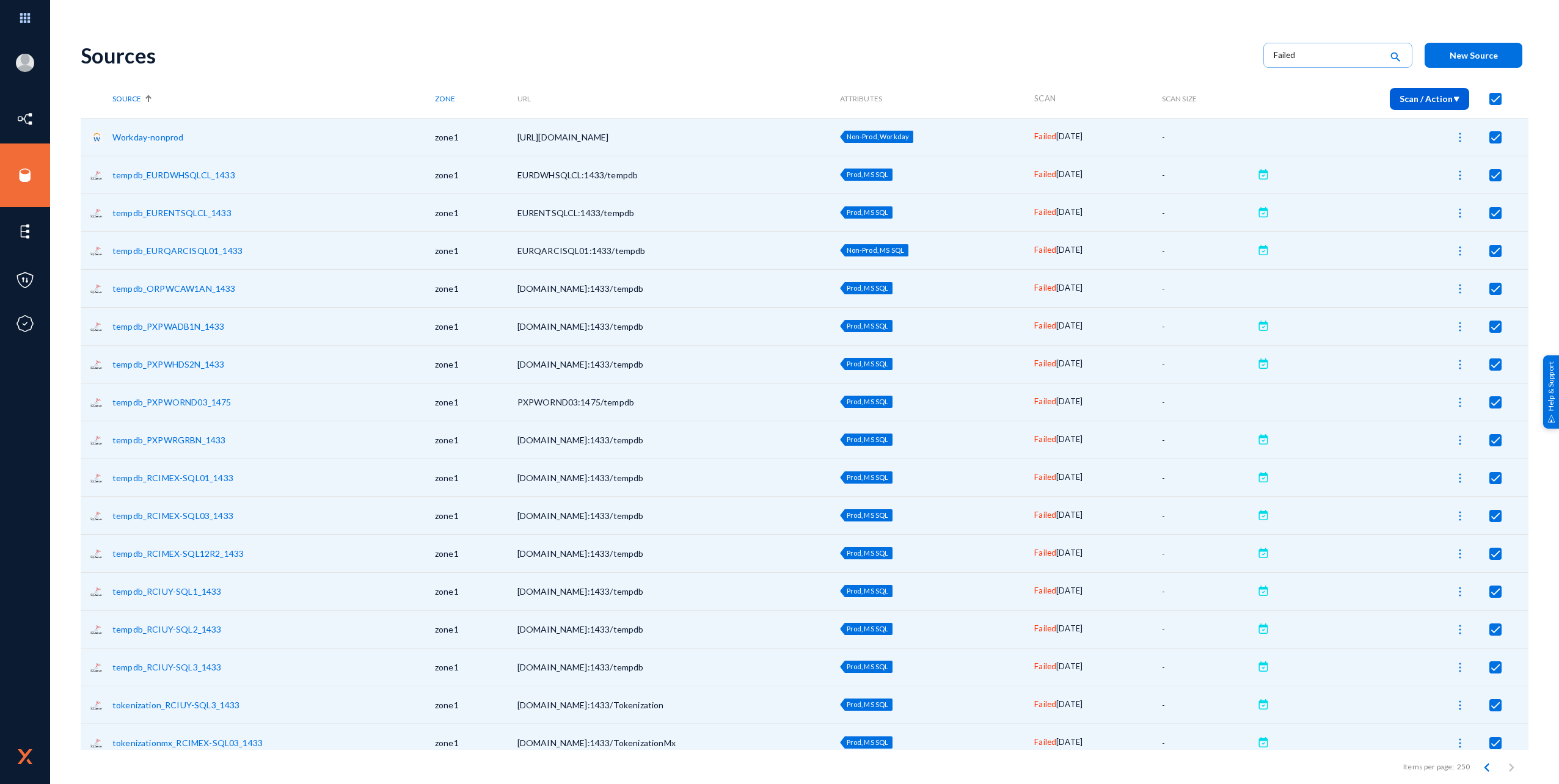
checkbox input "false"
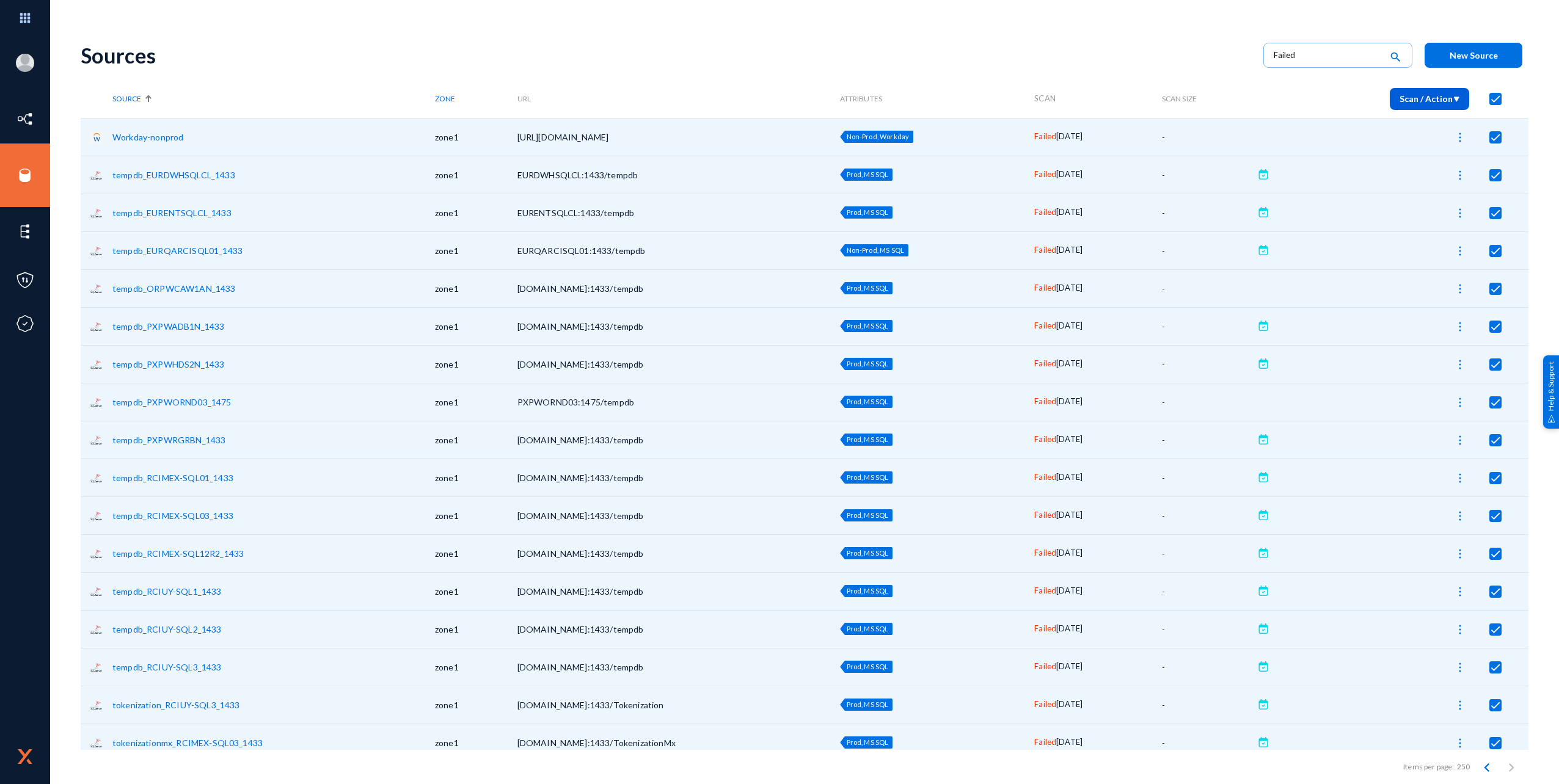
checkbox input "false"
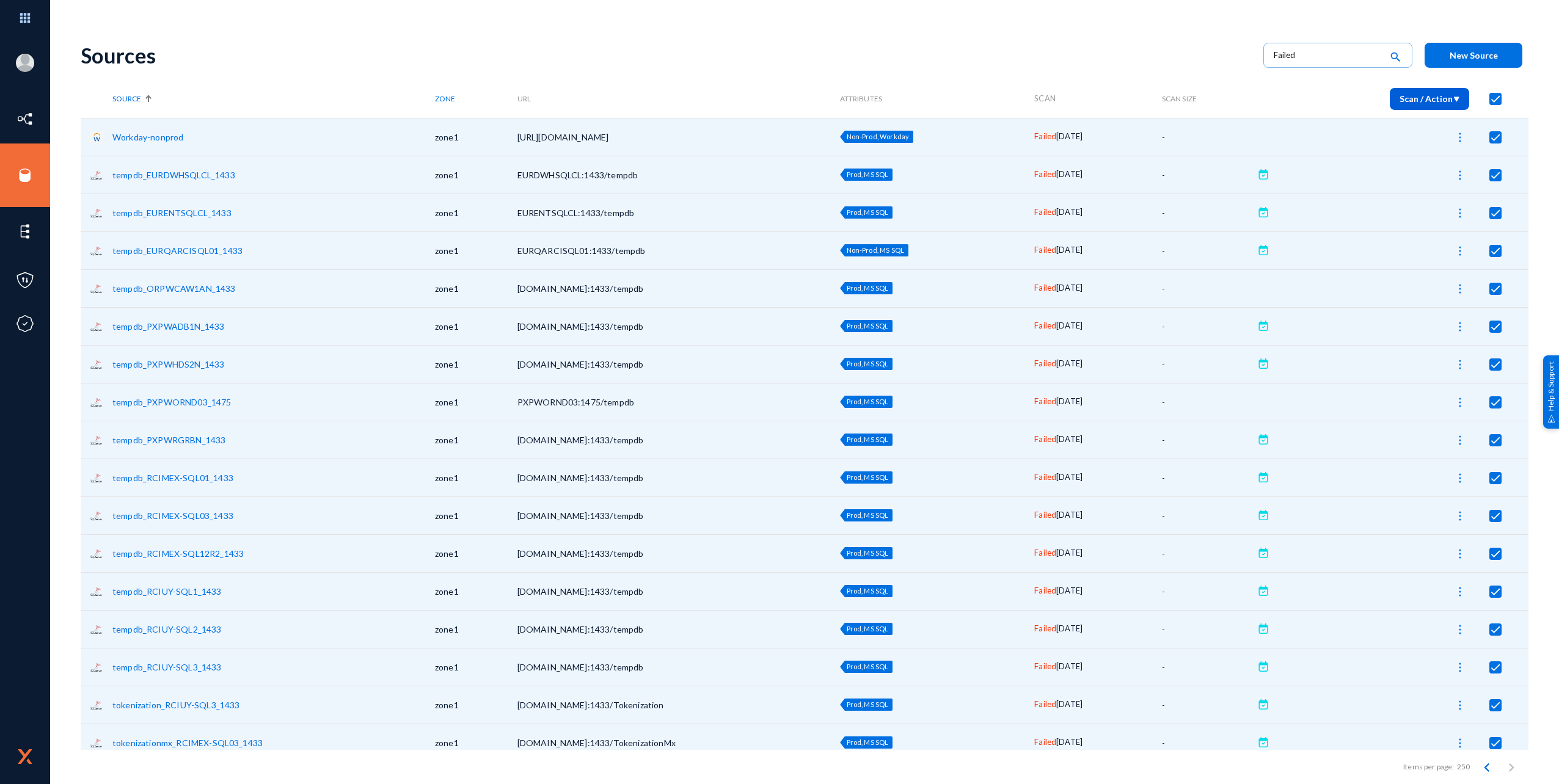
checkbox input "false"
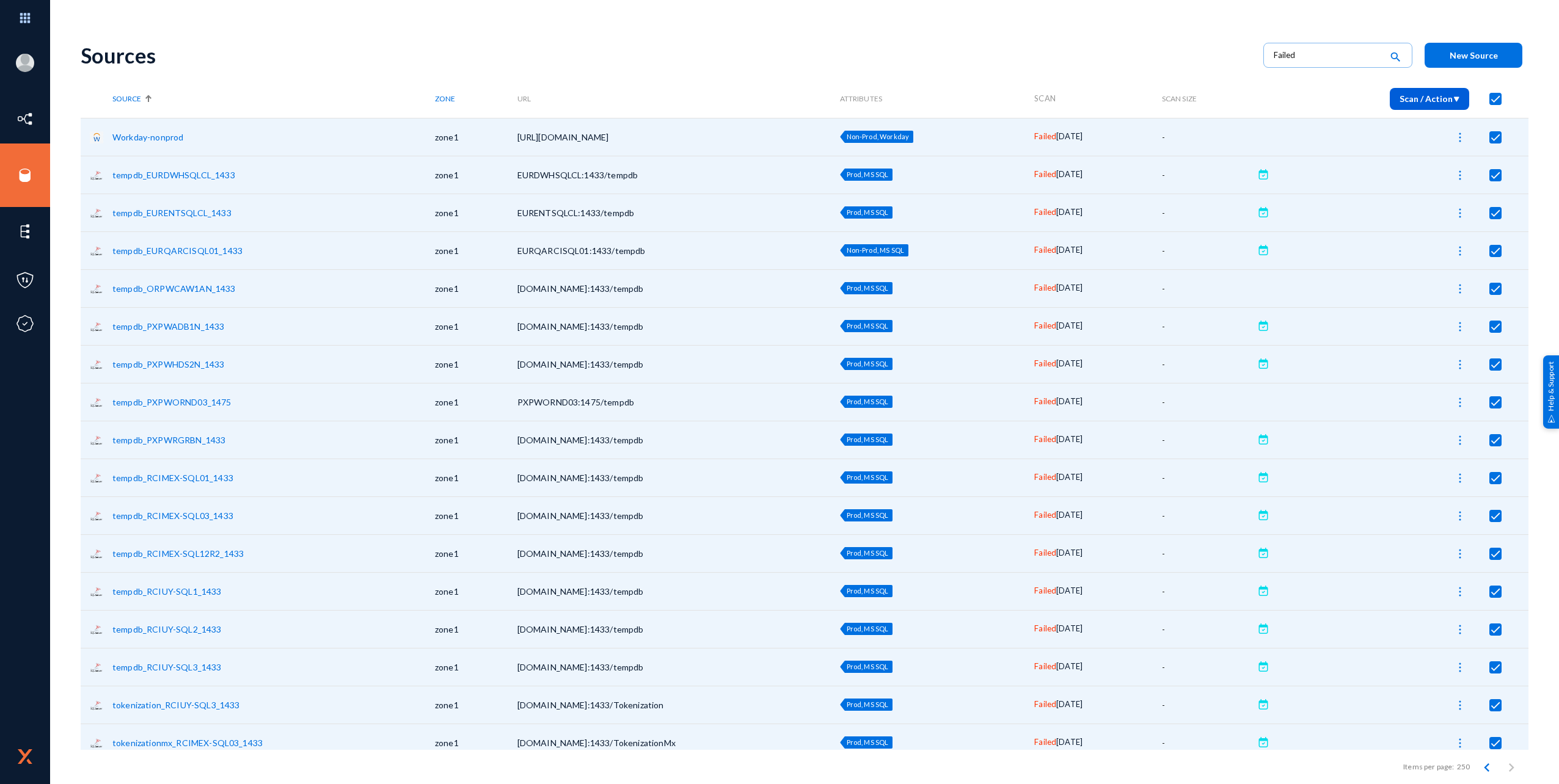
checkbox input "false"
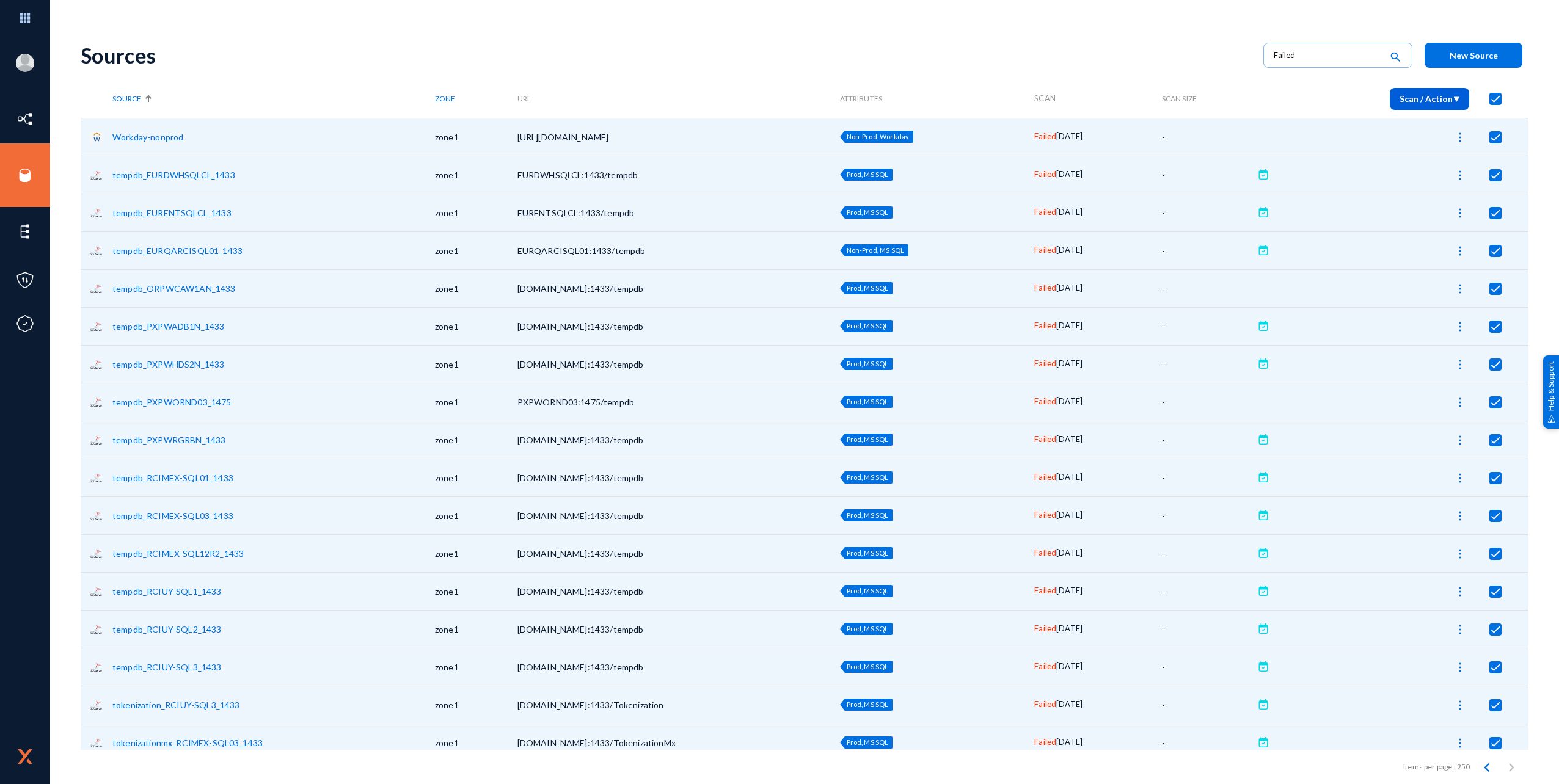
checkbox input "false"
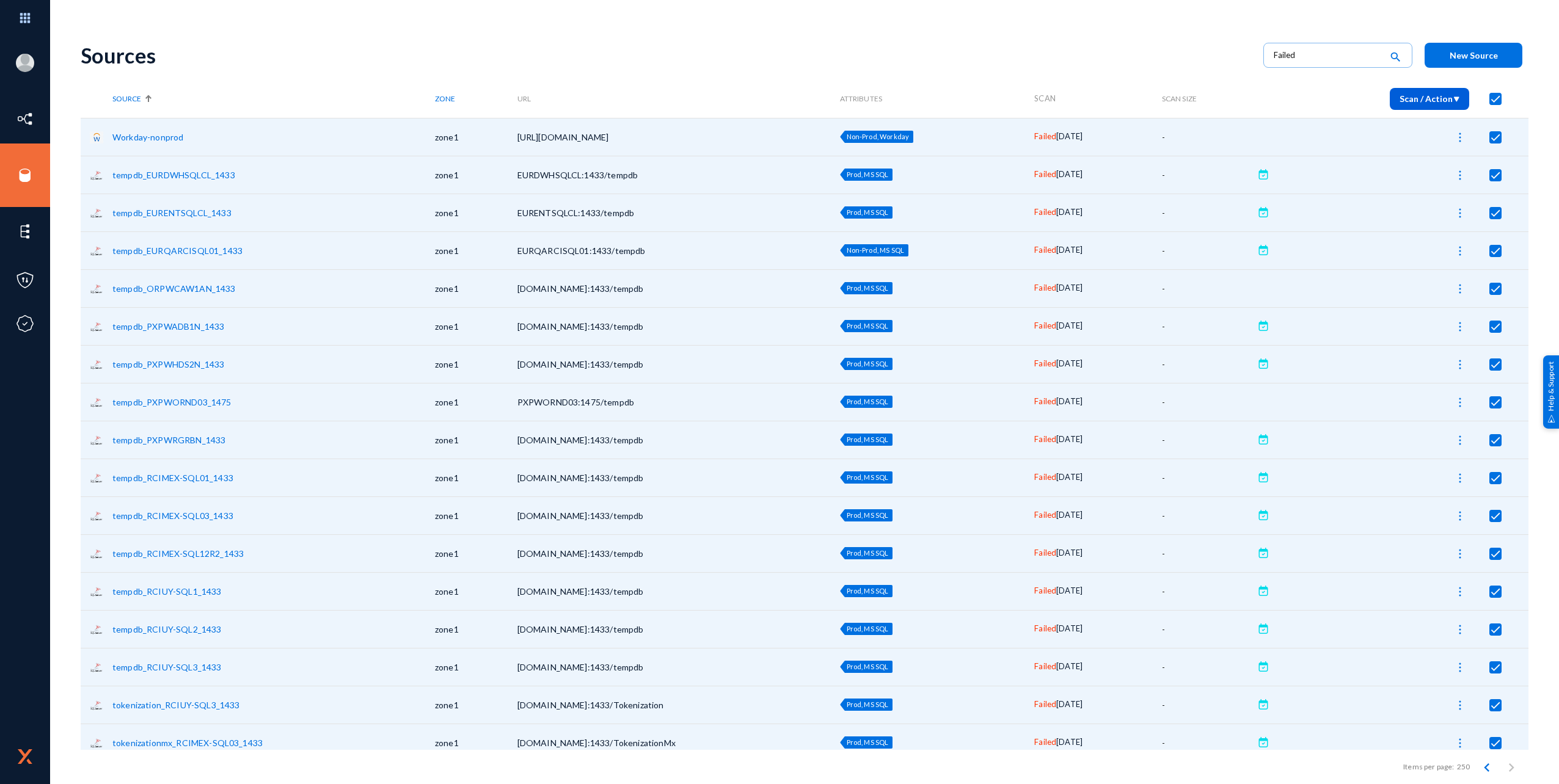
checkbox input "false"
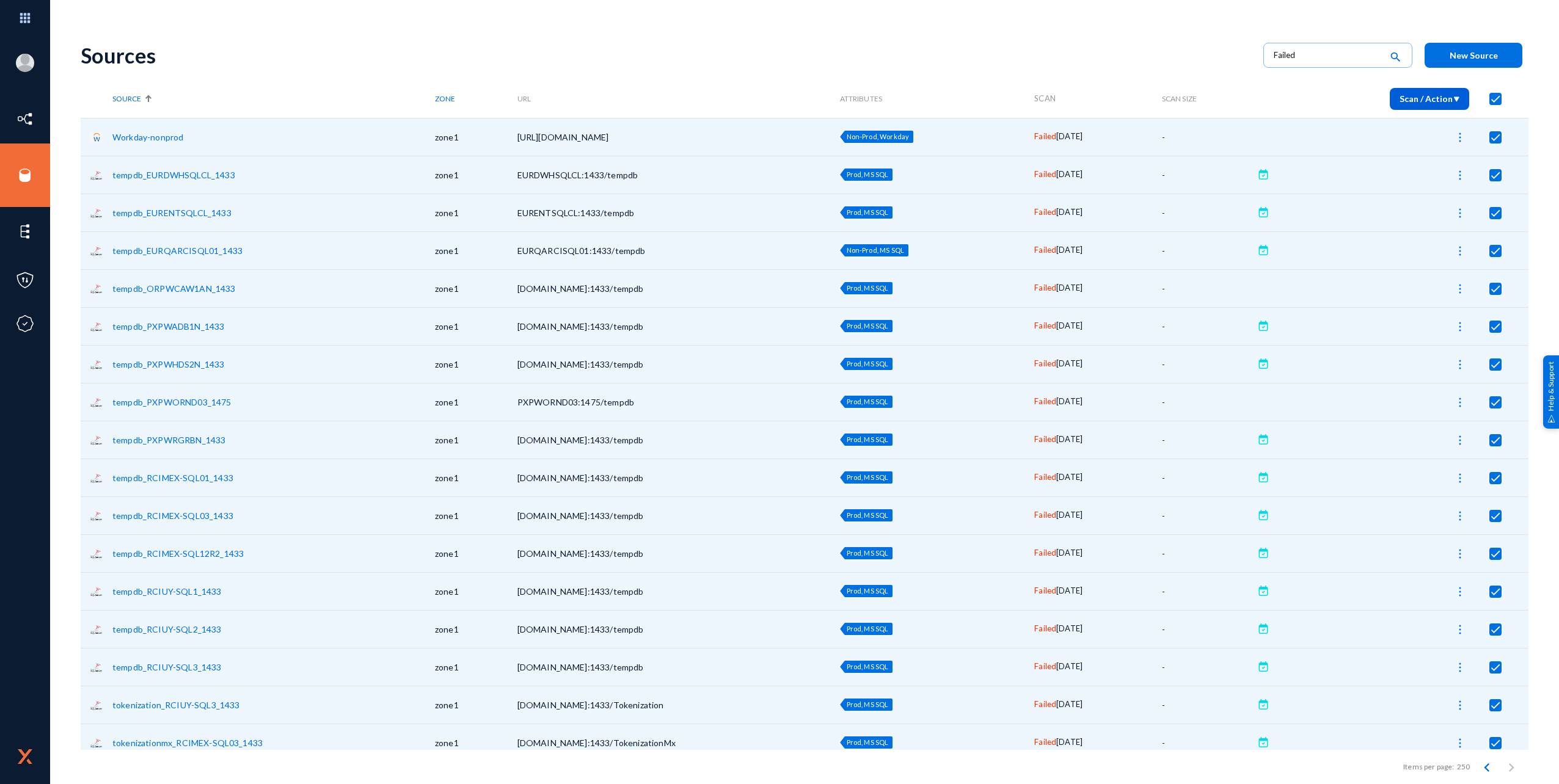
checkbox input "false"
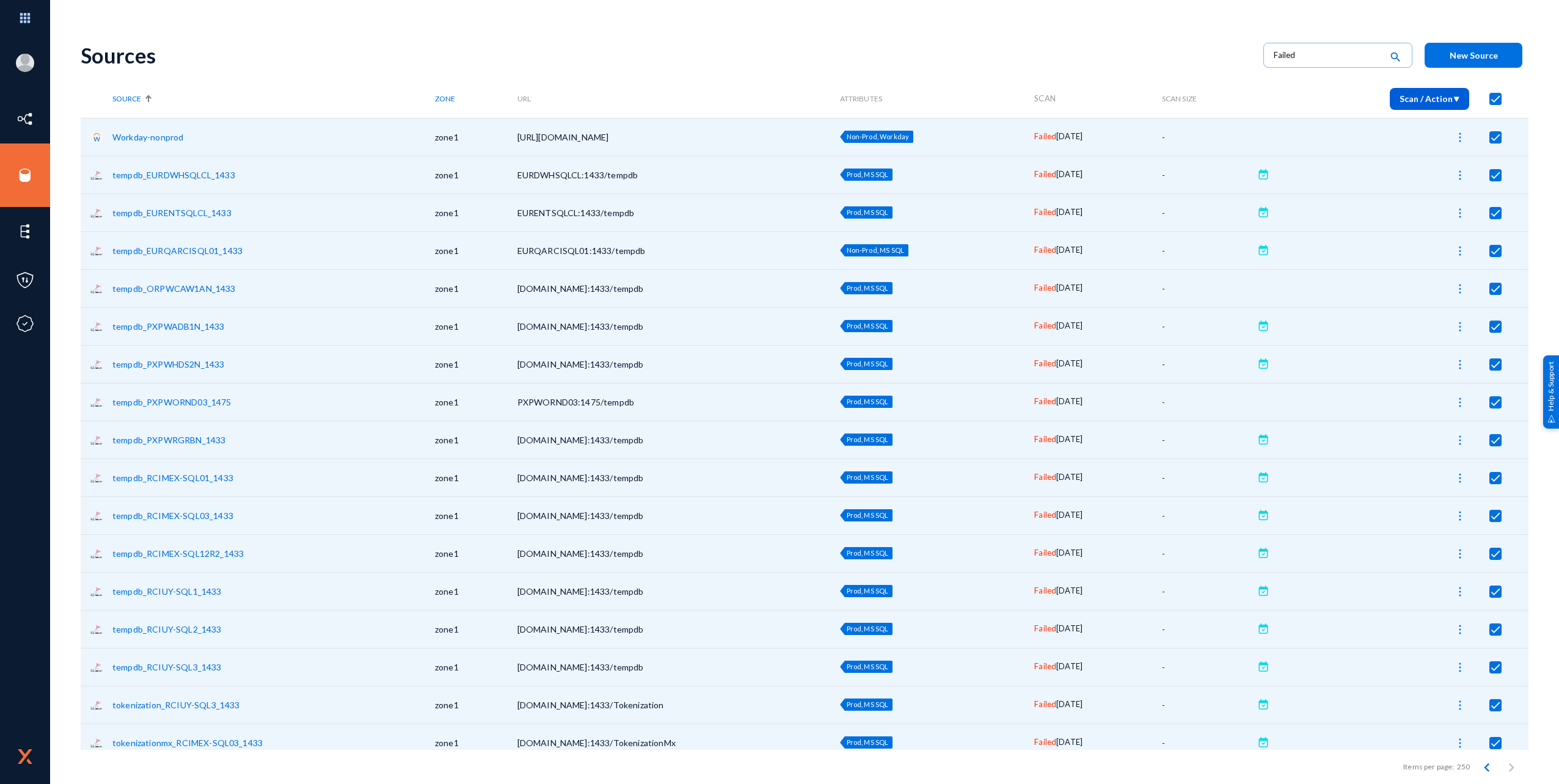
checkbox input "false"
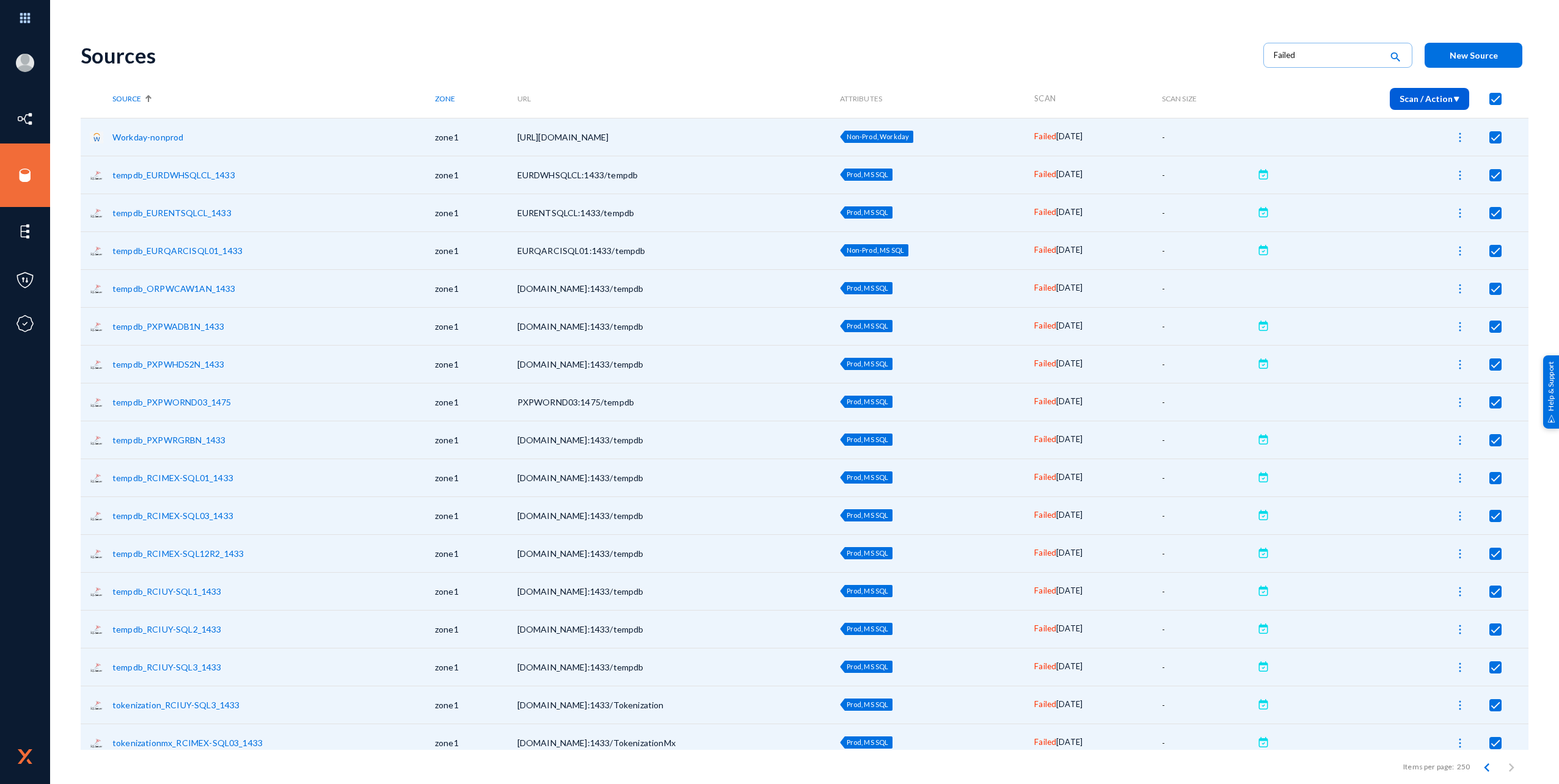
checkbox input "false"
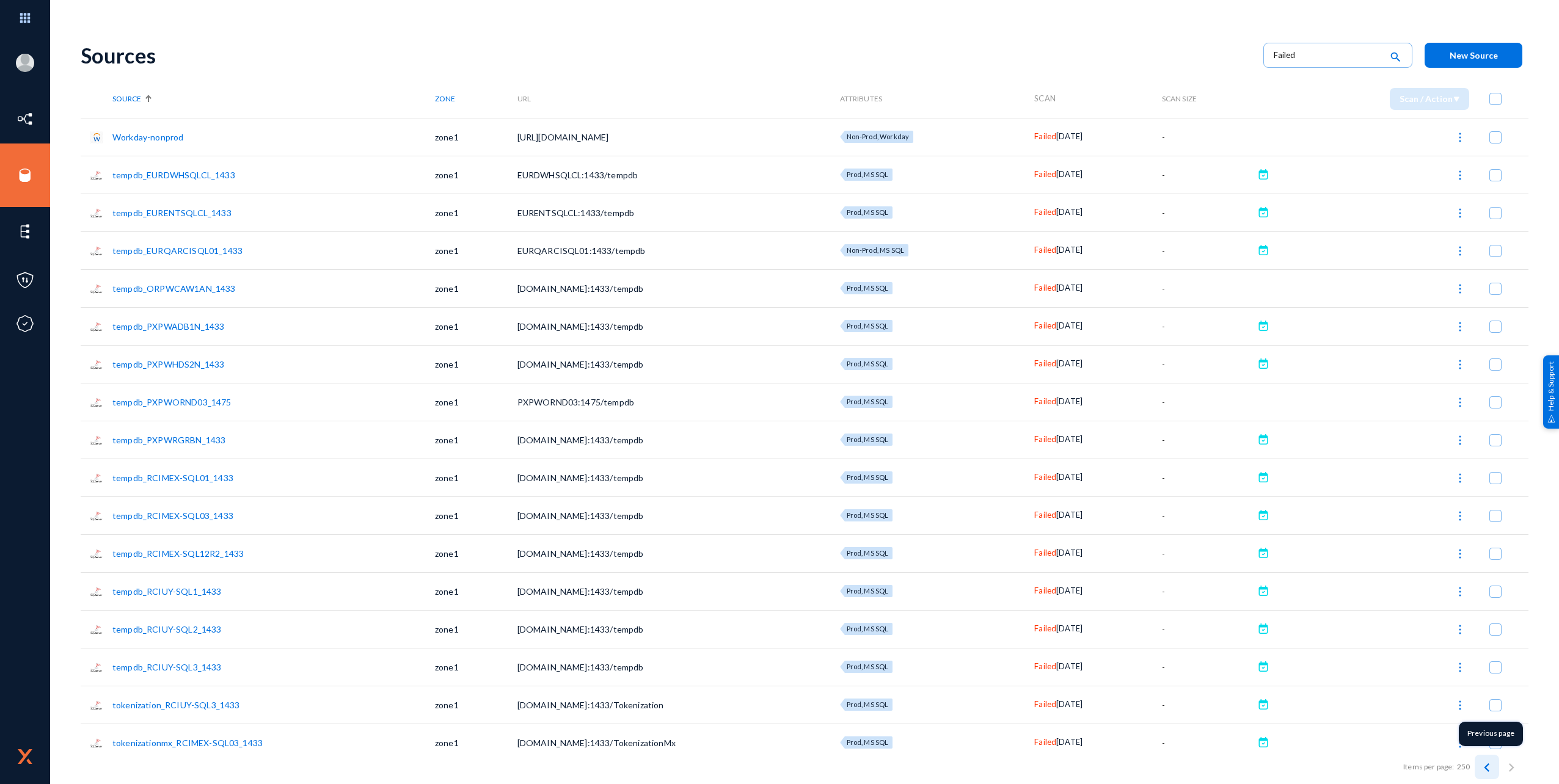
click at [1484, 769] on icon "Previous page" at bounding box center [1487, 768] width 5 height 9
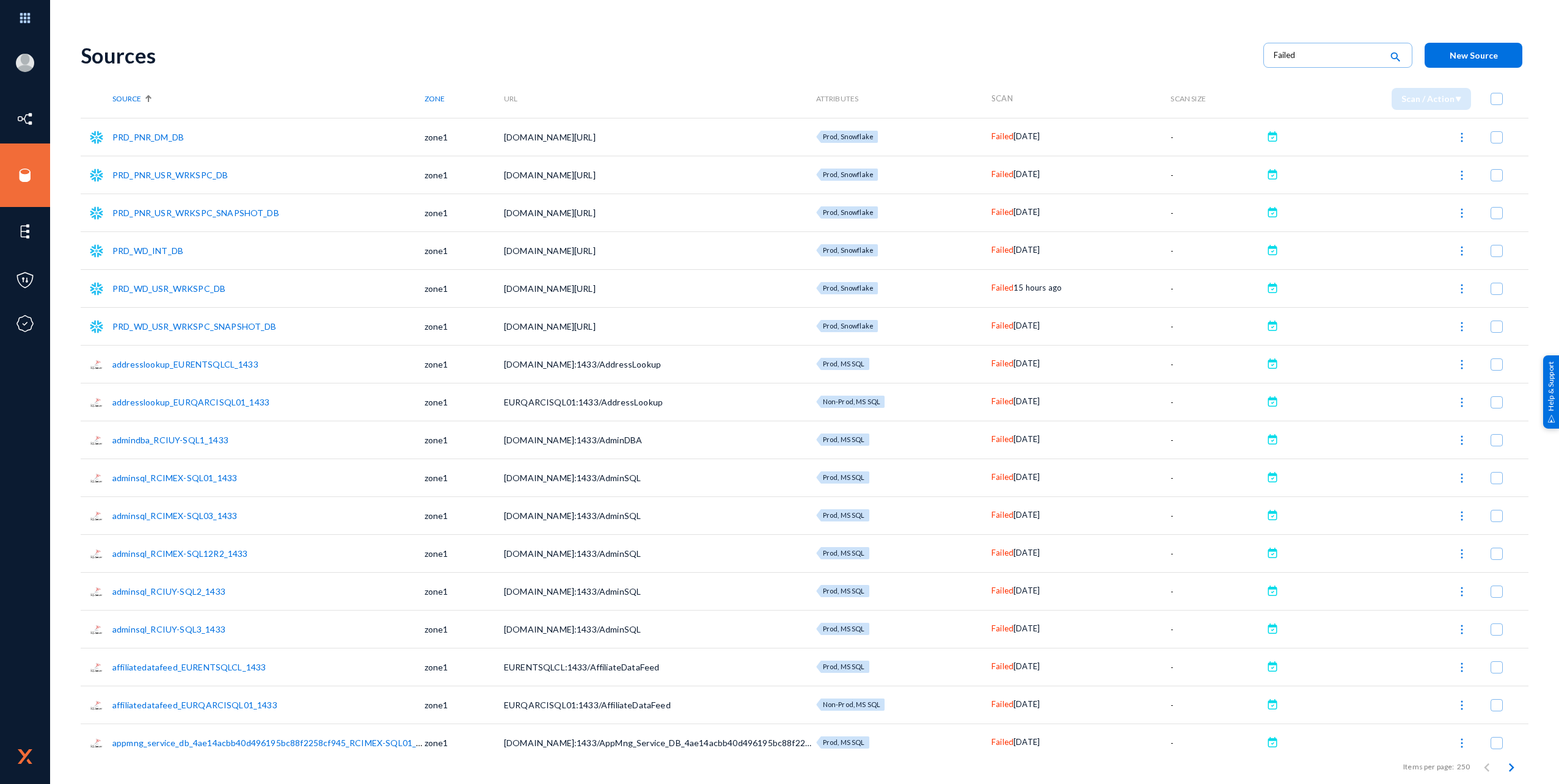
click at [1003, 284] on span "Failed" at bounding box center [1002, 288] width 22 height 10
click at [936, 80] on div at bounding box center [780, 392] width 1559 height 784
click at [1292, 57] on input "Failed" at bounding box center [1327, 55] width 107 height 18
type input "Snowflake"
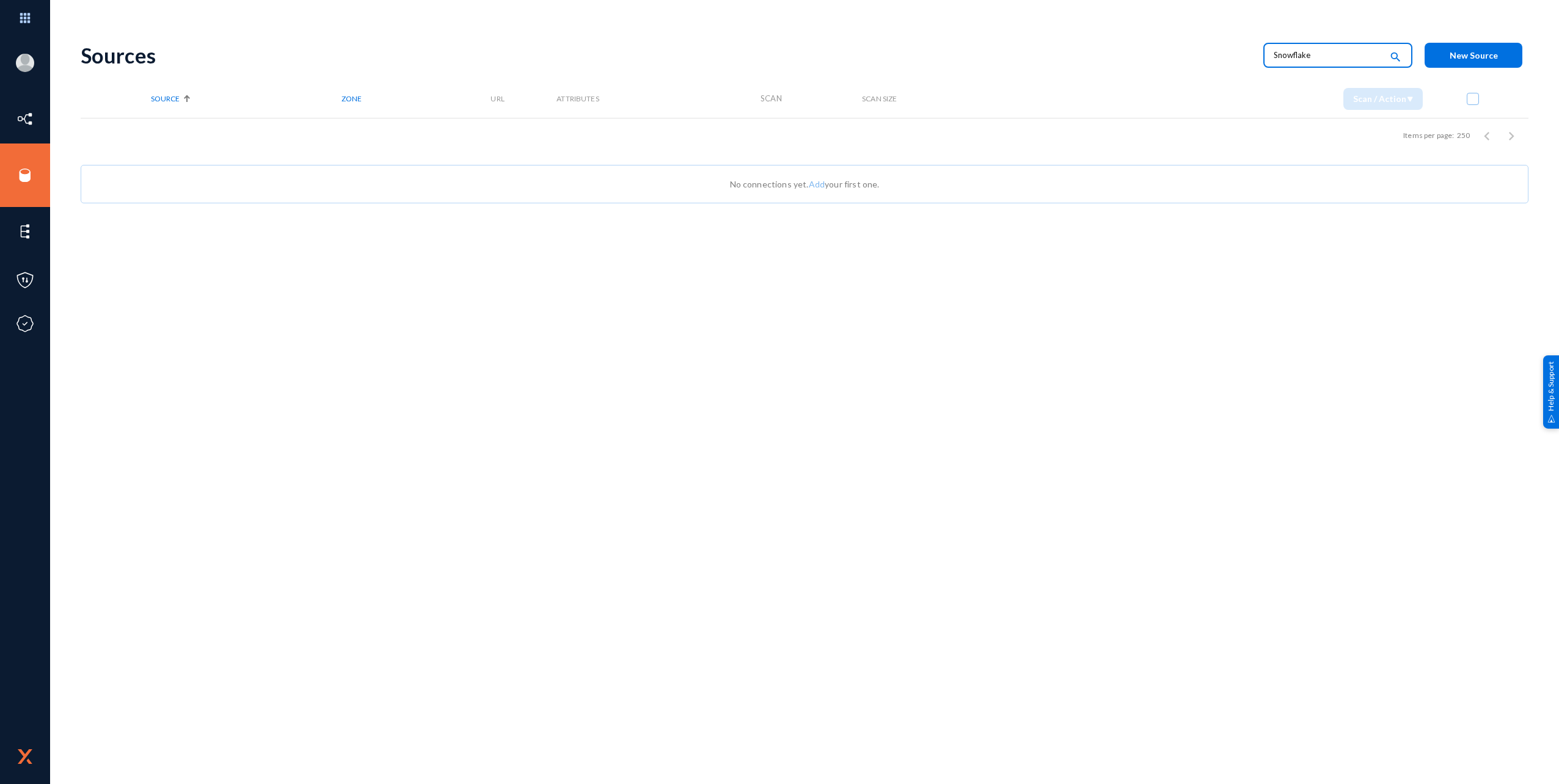
click at [1289, 57] on input "Snowflake" at bounding box center [1327, 55] width 107 height 18
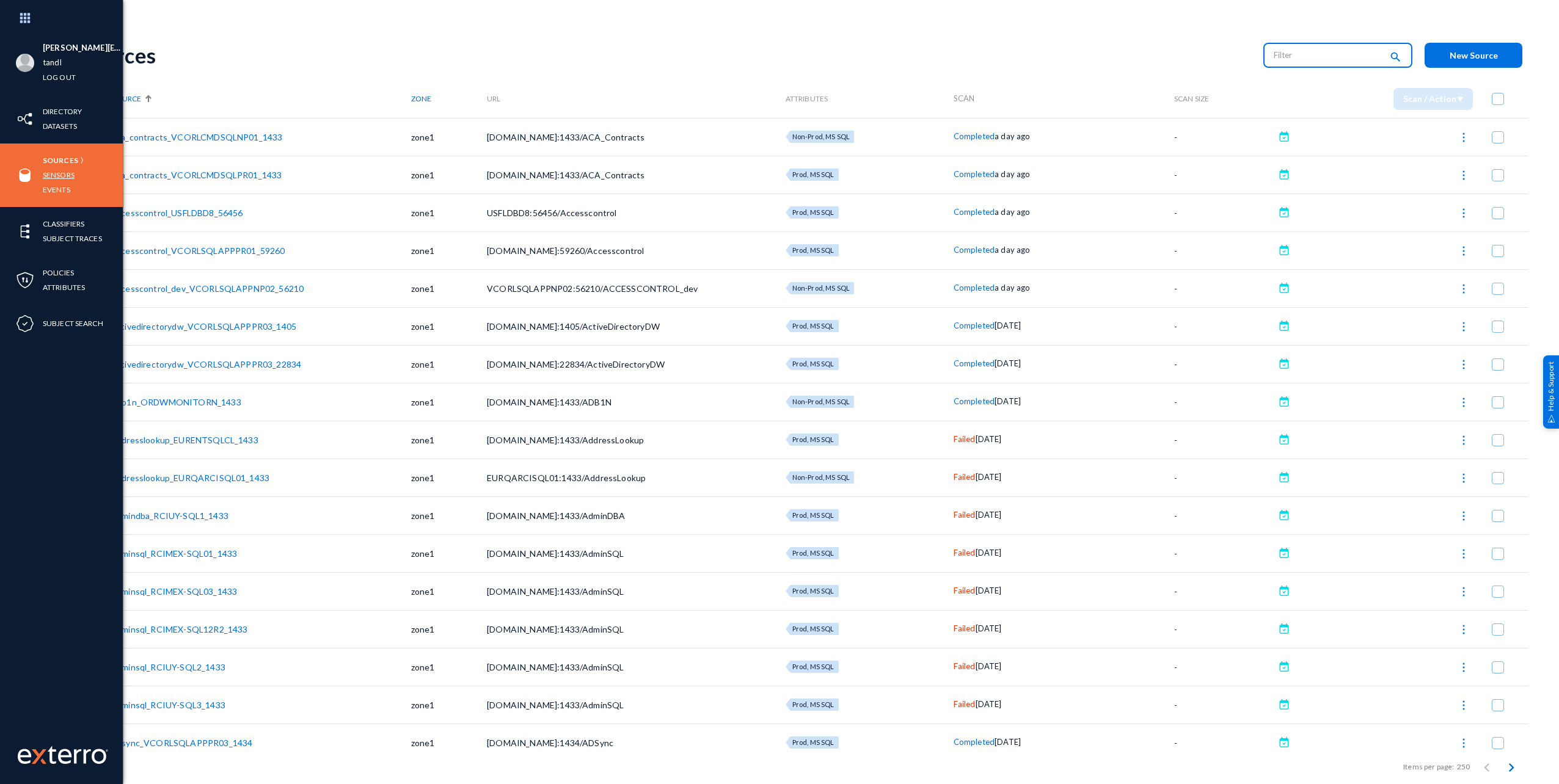
click at [51, 176] on link "Sensors" at bounding box center [59, 175] width 31 height 14
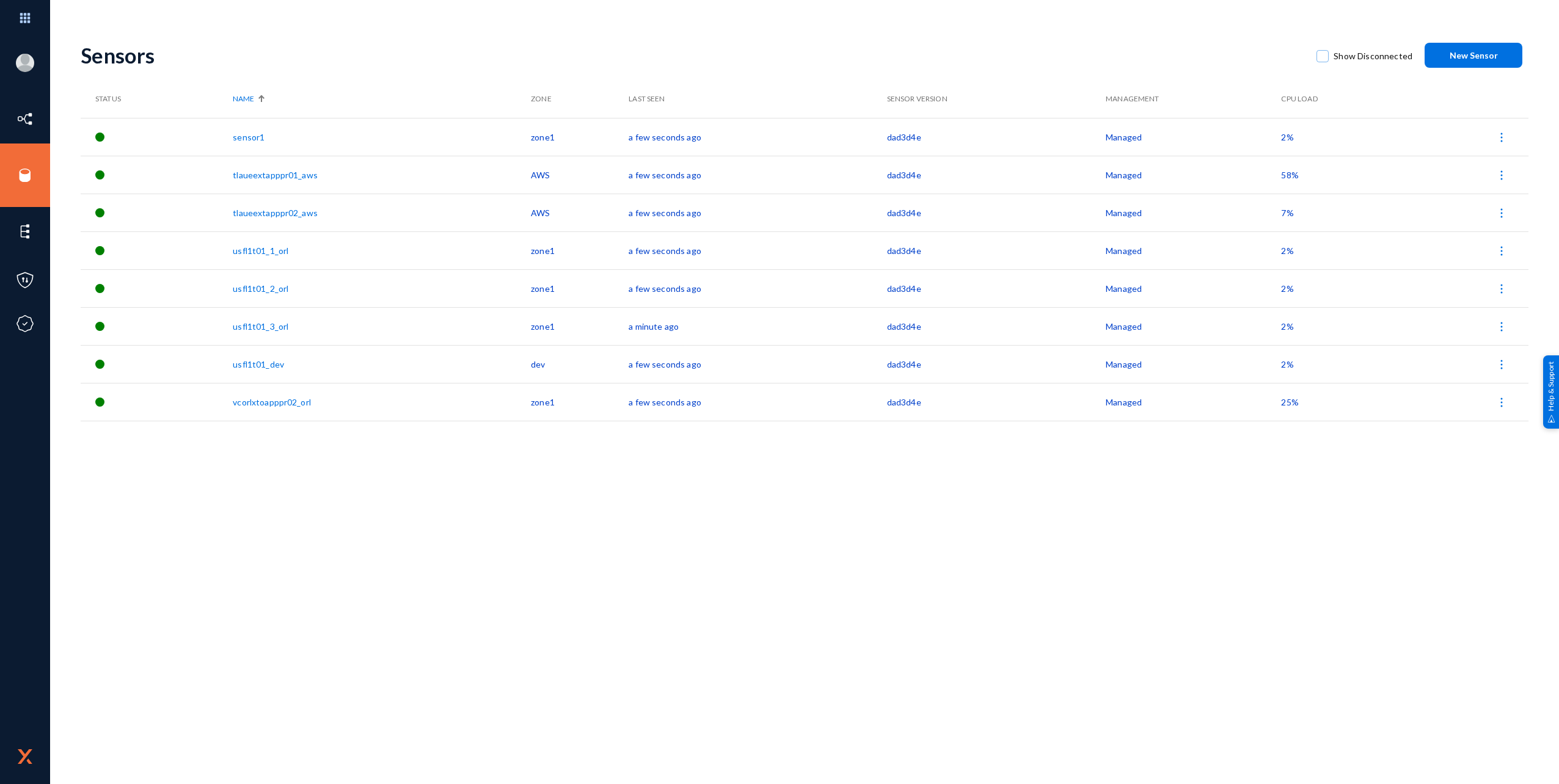
click at [464, 461] on div "Sensors Show Disconnected New Sensor Status Name Zone Last Seen Sensor Version …" at bounding box center [804, 407] width 1448 height 753
click at [1329, 54] on span at bounding box center [1322, 56] width 12 height 12
click at [1323, 62] on input "Show Disconnected" at bounding box center [1322, 62] width 1 height 1
checkbox input "true"
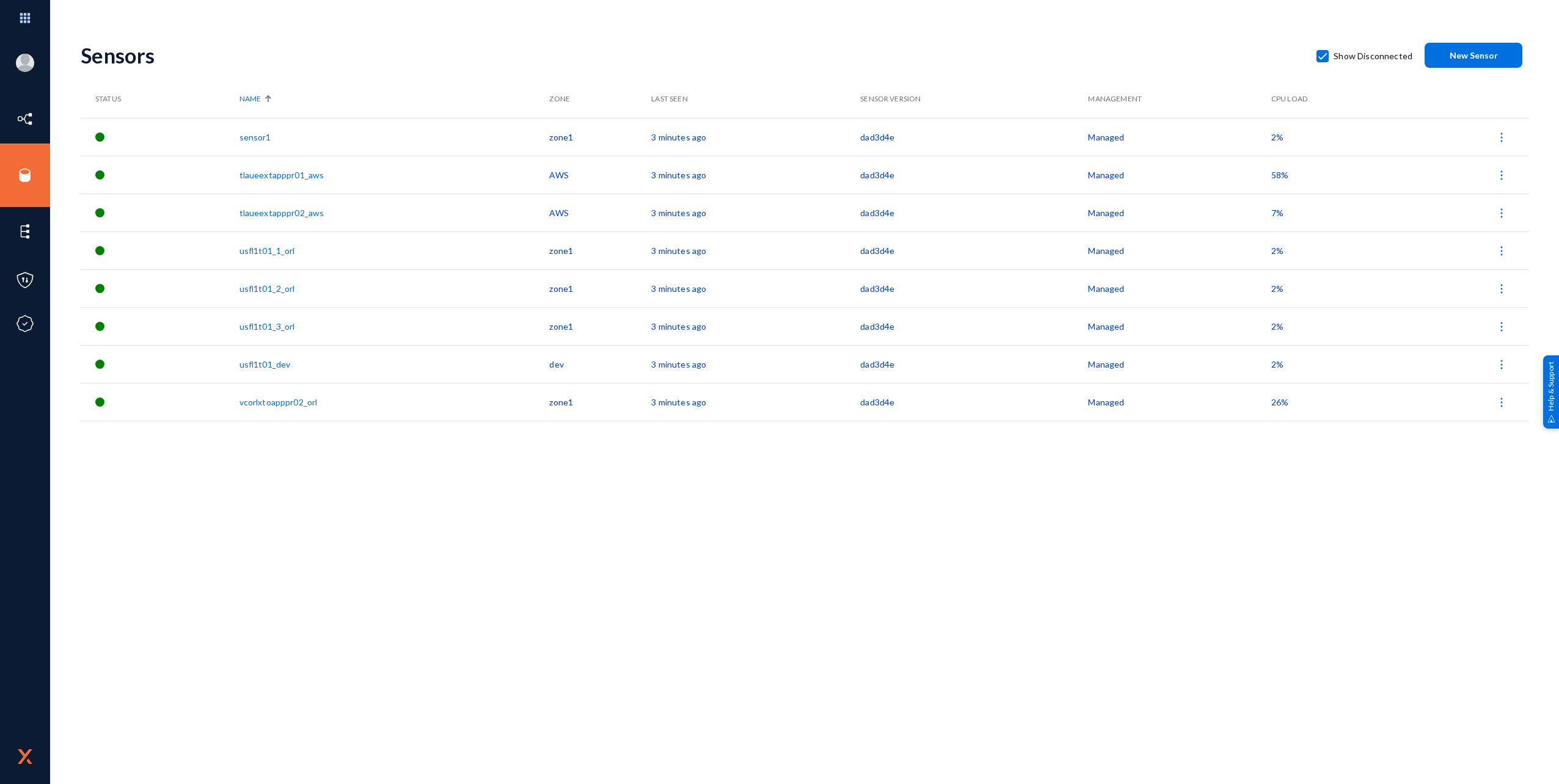
click at [536, 572] on div "Sensors Show Disconnected New Sensor Status Name Zone Last Seen Sensor Version …" at bounding box center [804, 407] width 1448 height 753
